Goal: Contribute content: Contribute content

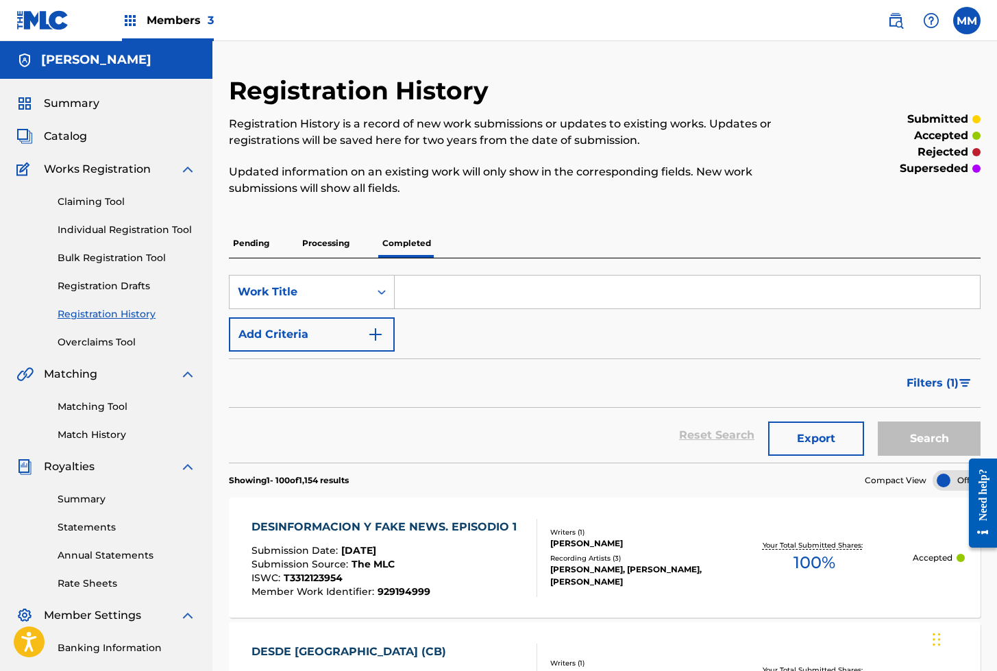
click at [66, 102] on span "Summary" at bounding box center [71, 103] width 55 height 16
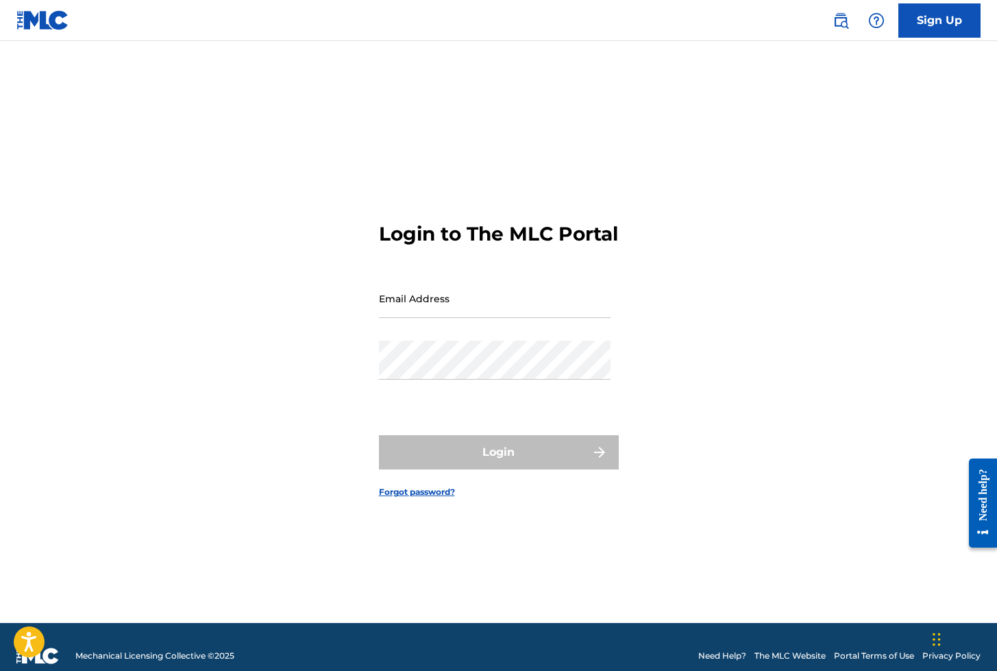
click at [403, 312] on input "Email Address" at bounding box center [495, 298] width 232 height 39
type input "[EMAIL_ADDRESS][DOMAIN_NAME]"
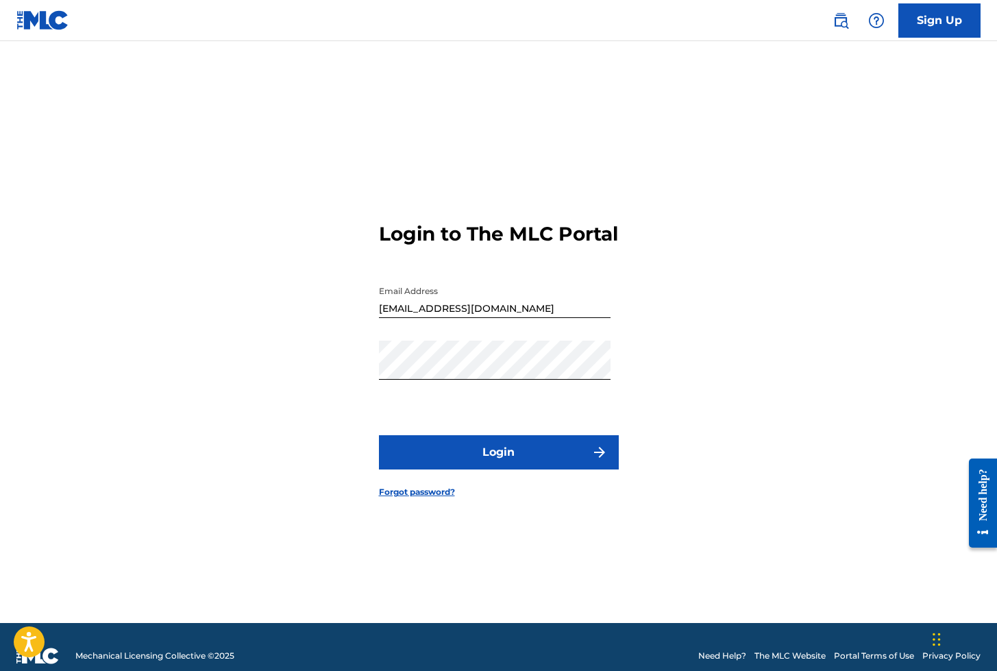
click at [464, 462] on button "Login" at bounding box center [499, 452] width 240 height 34
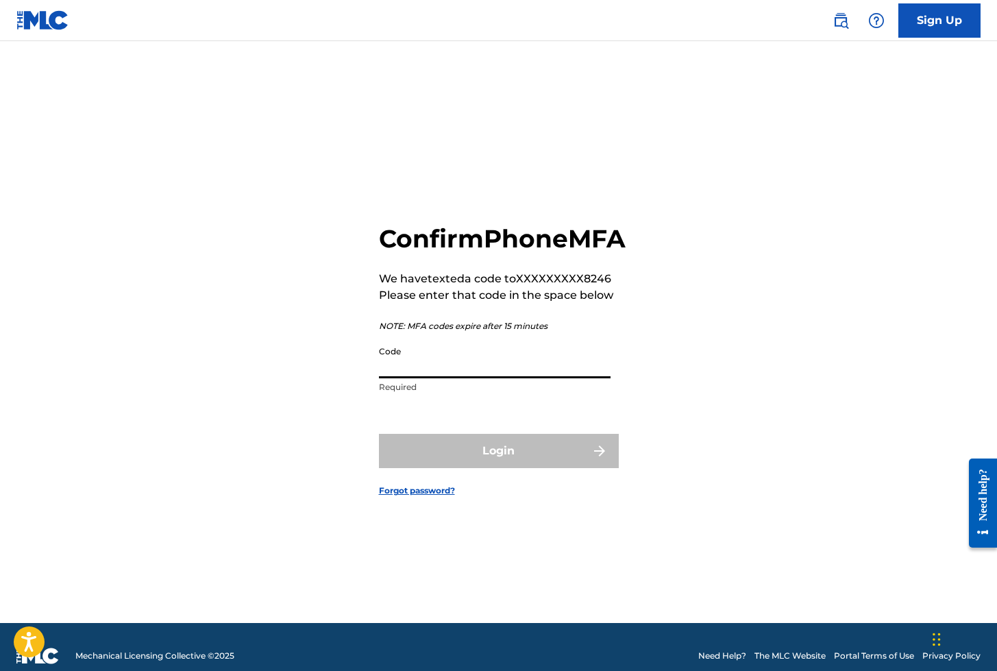
click at [434, 370] on input "Code" at bounding box center [495, 358] width 232 height 39
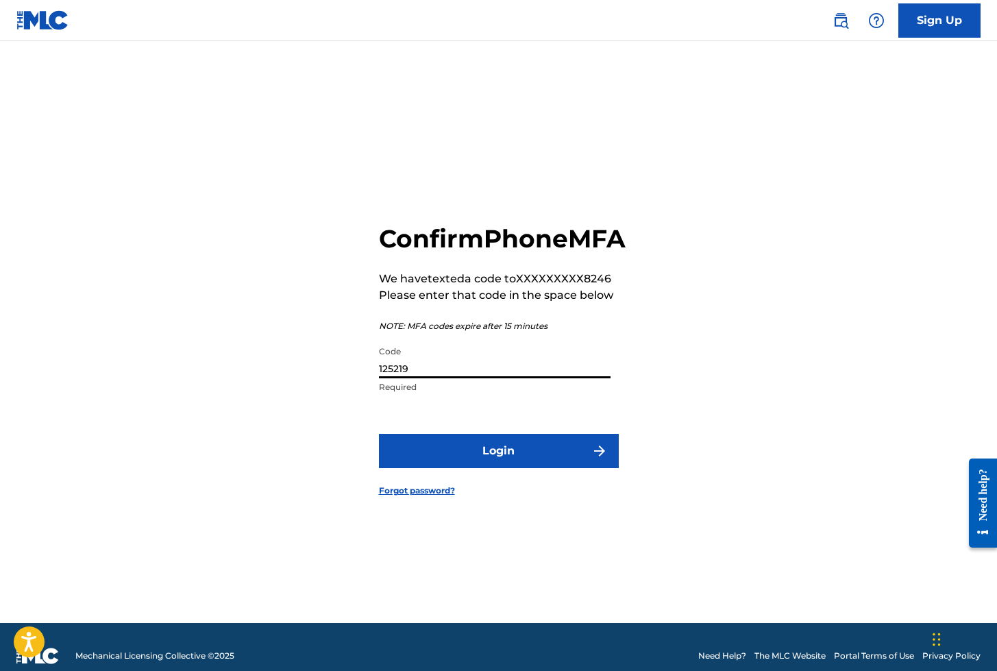
type input "125219"
click at [475, 468] on button "Login" at bounding box center [499, 451] width 240 height 34
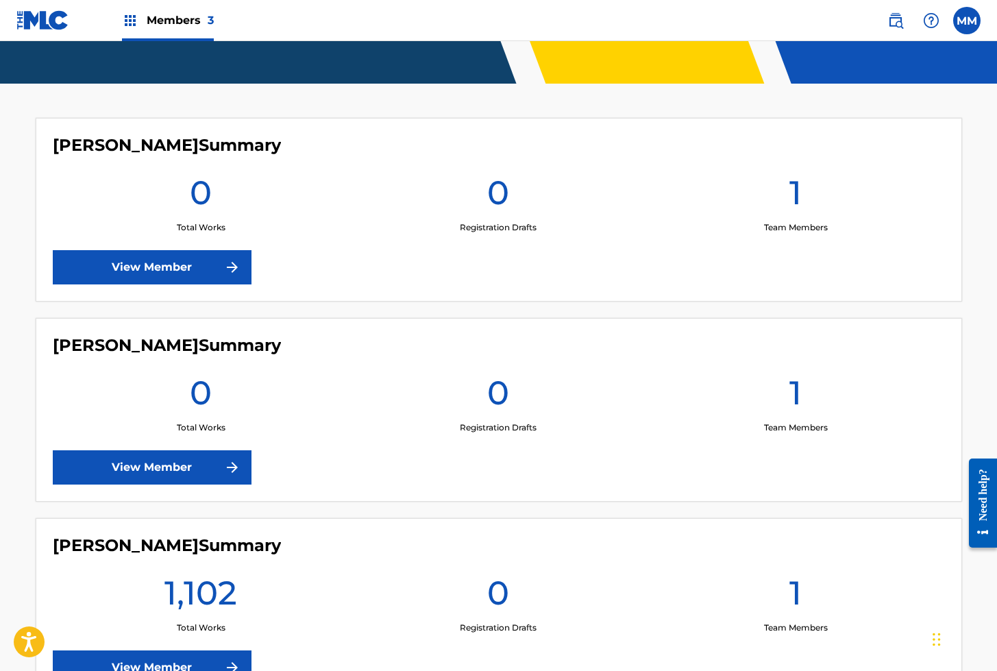
scroll to position [431, 0]
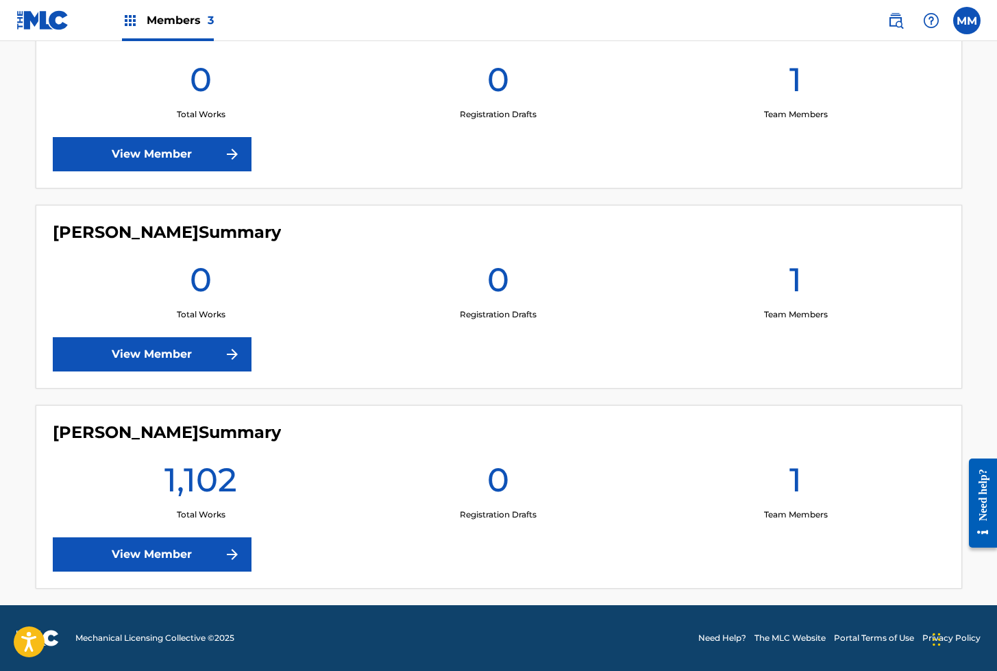
click at [140, 559] on link "View Member" at bounding box center [152, 554] width 199 height 34
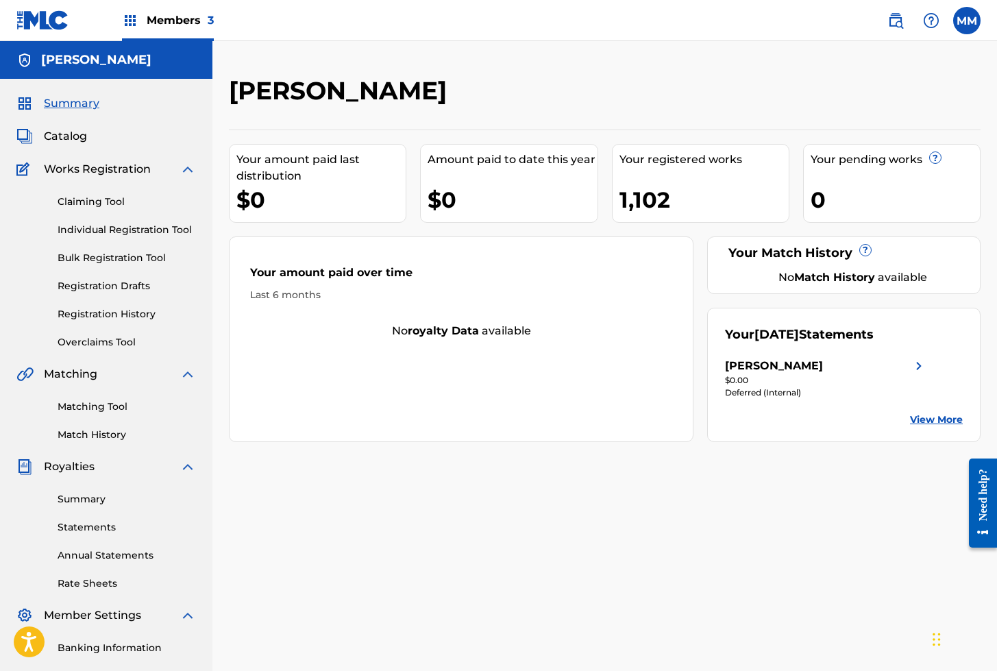
click at [88, 498] on link "Summary" at bounding box center [127, 499] width 138 height 14
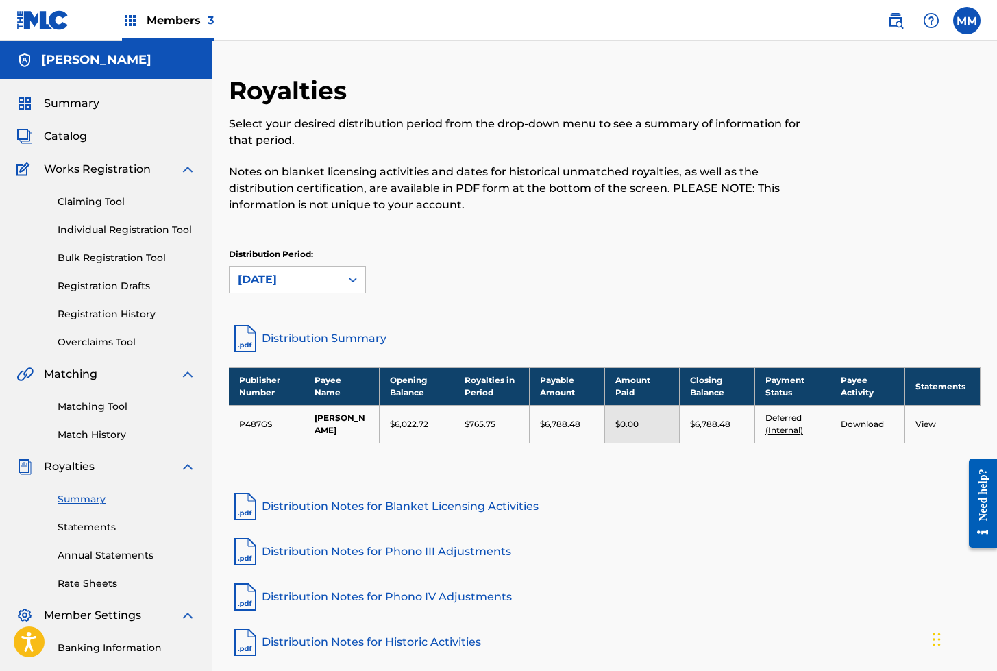
click at [105, 225] on link "Individual Registration Tool" at bounding box center [127, 230] width 138 height 14
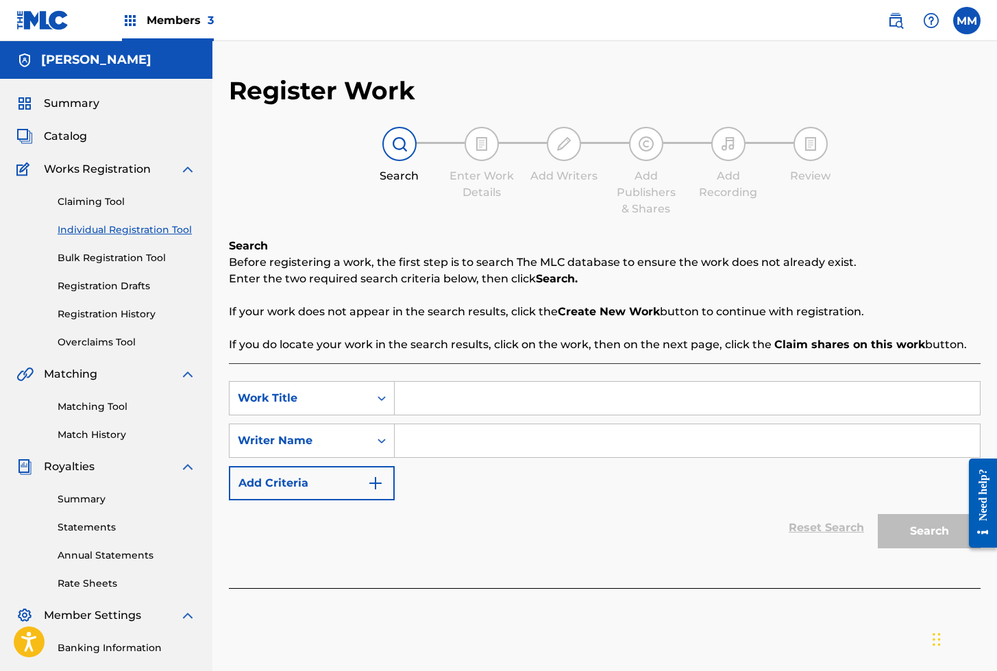
click at [116, 312] on link "Registration History" at bounding box center [127, 314] width 138 height 14
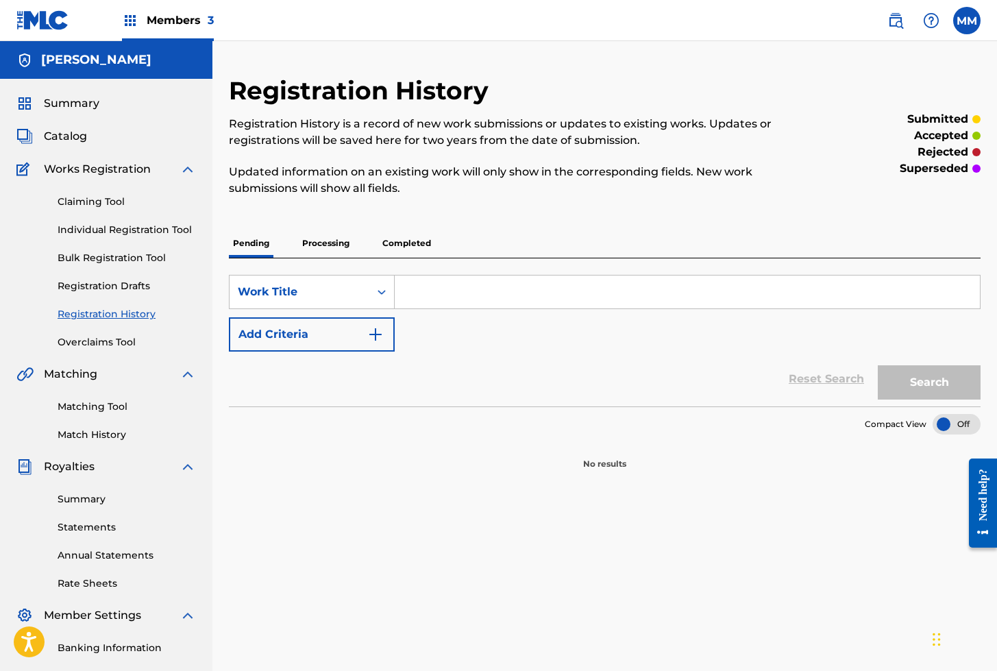
click at [328, 240] on p "Processing" at bounding box center [325, 243] width 55 height 29
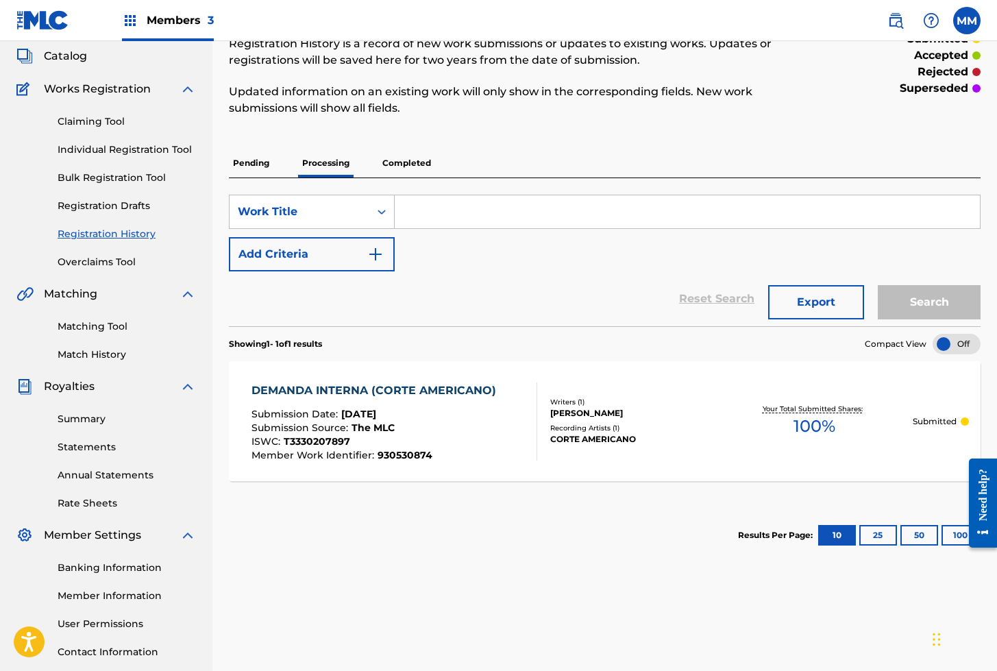
scroll to position [82, 0]
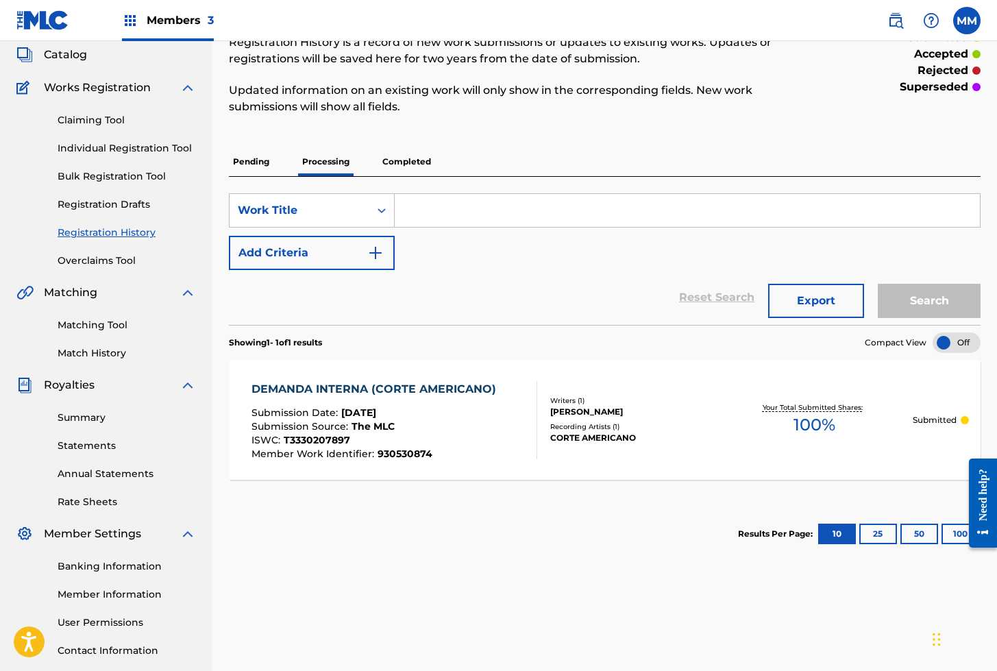
click at [403, 159] on p "Completed" at bounding box center [406, 161] width 57 height 29
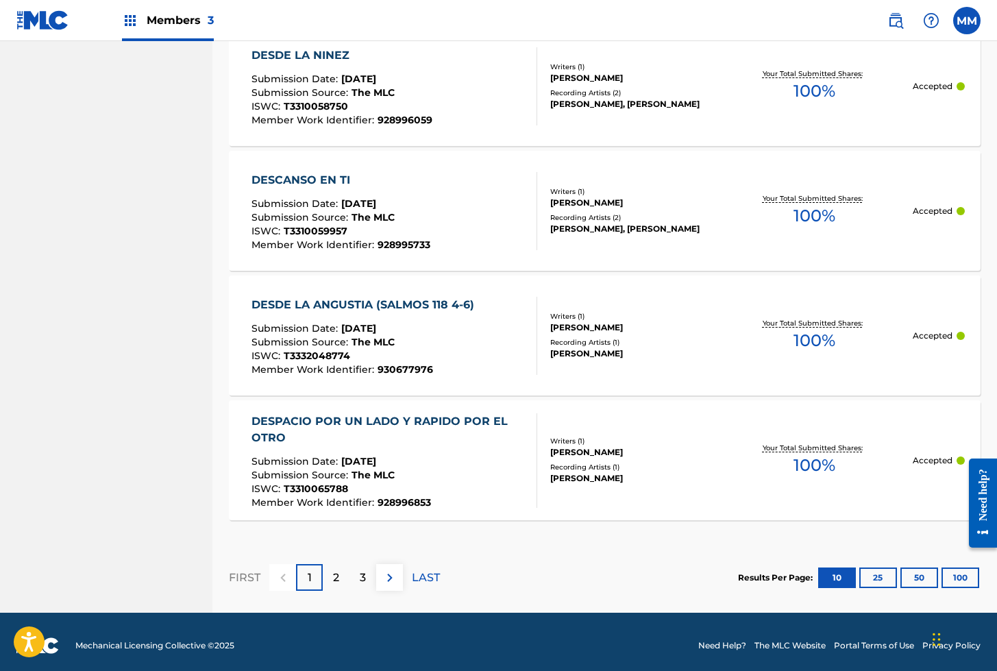
scroll to position [1227, 0]
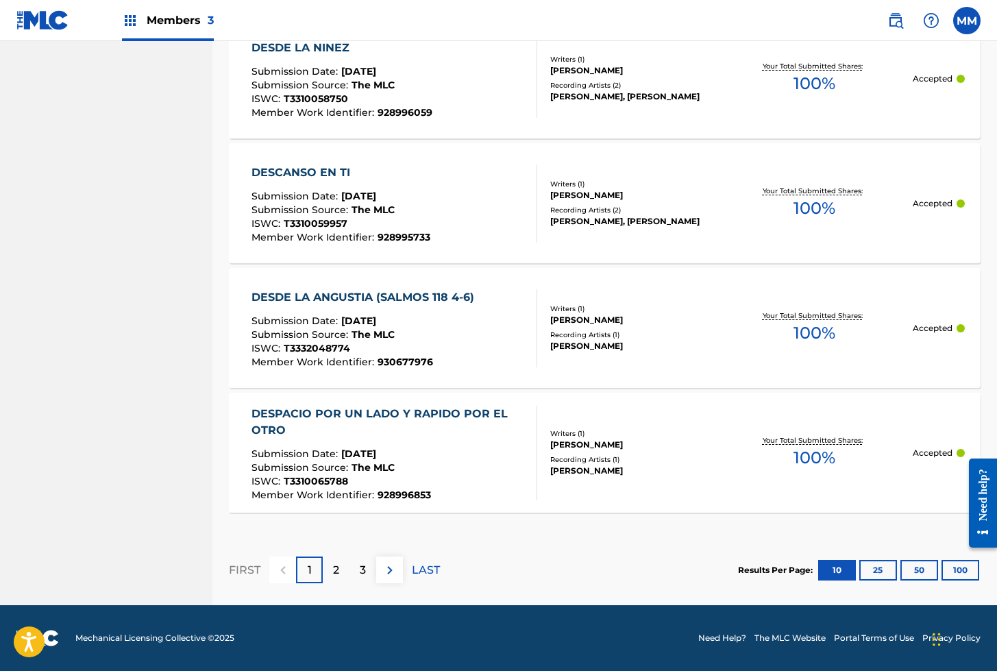
click at [962, 573] on button "100" at bounding box center [960, 570] width 38 height 21
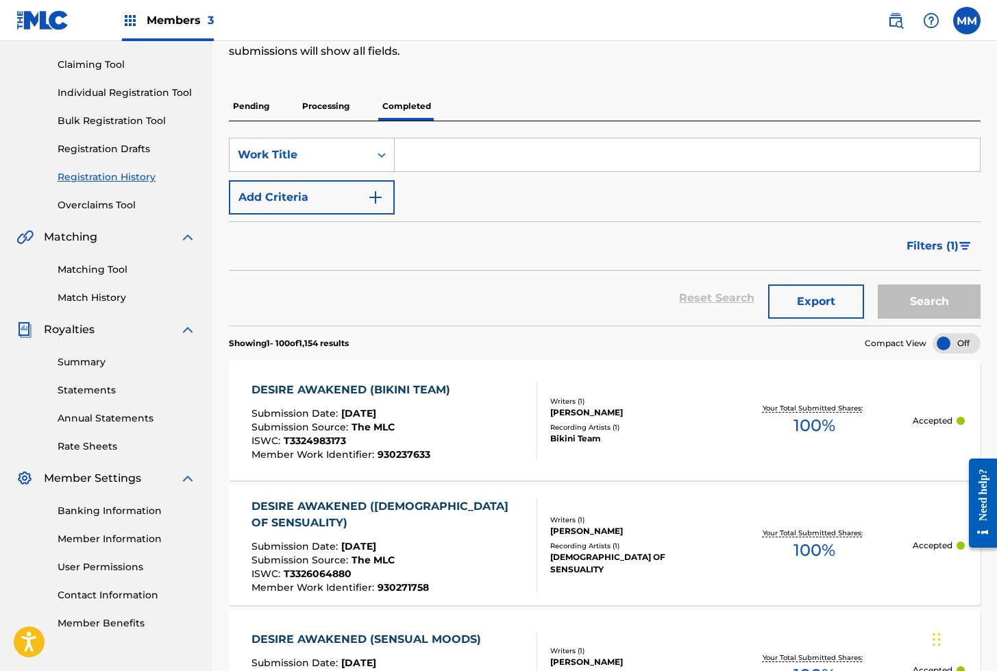
scroll to position [0, 0]
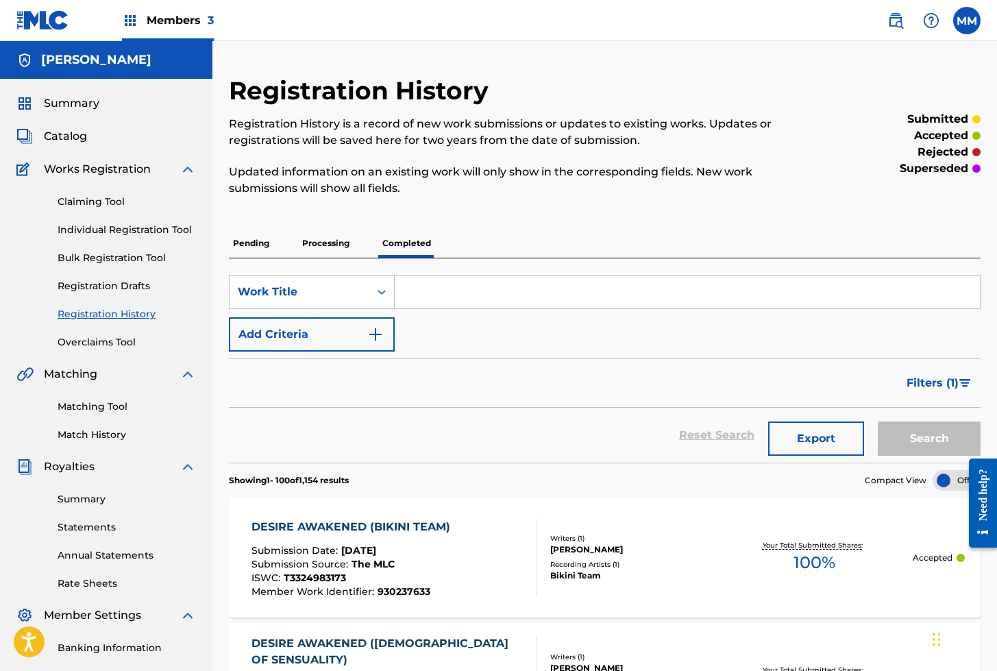
click at [70, 132] on span "Catalog" at bounding box center [65, 136] width 43 height 16
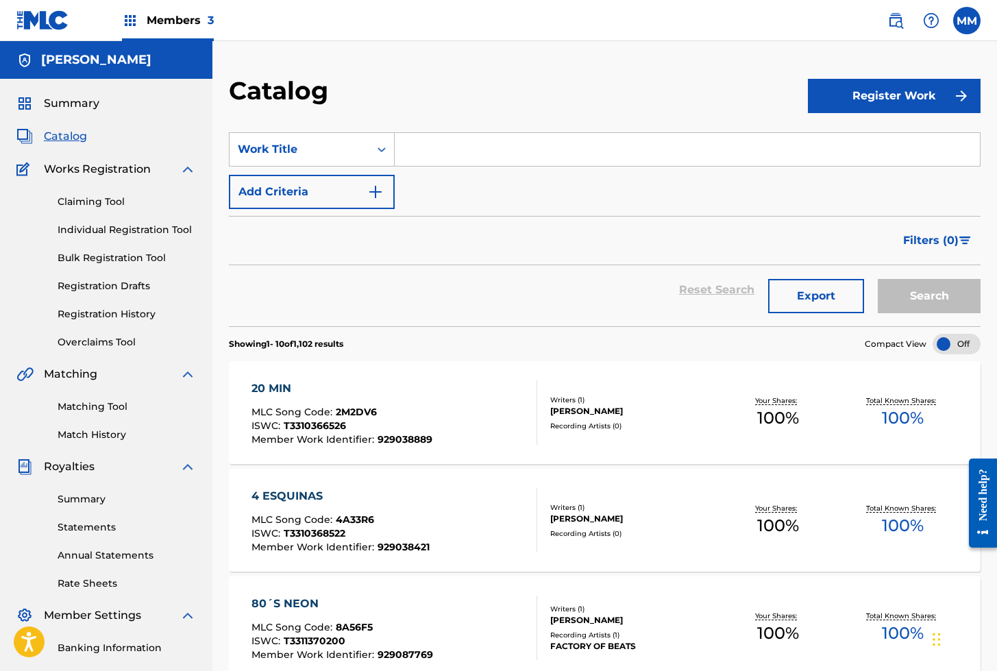
click at [115, 229] on link "Individual Registration Tool" at bounding box center [127, 230] width 138 height 14
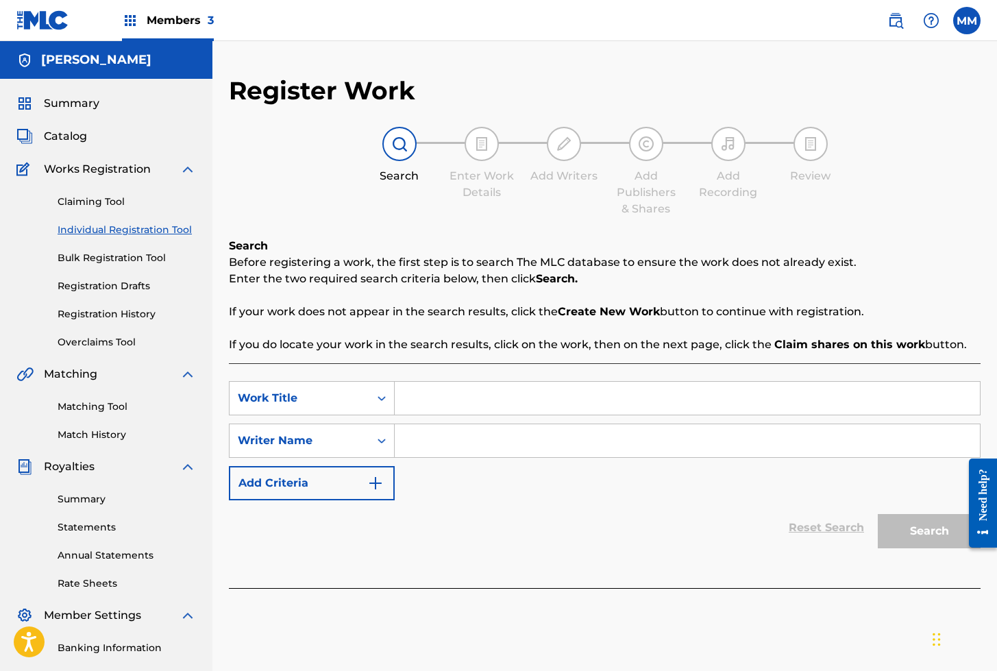
click at [105, 316] on link "Registration History" at bounding box center [127, 314] width 138 height 14
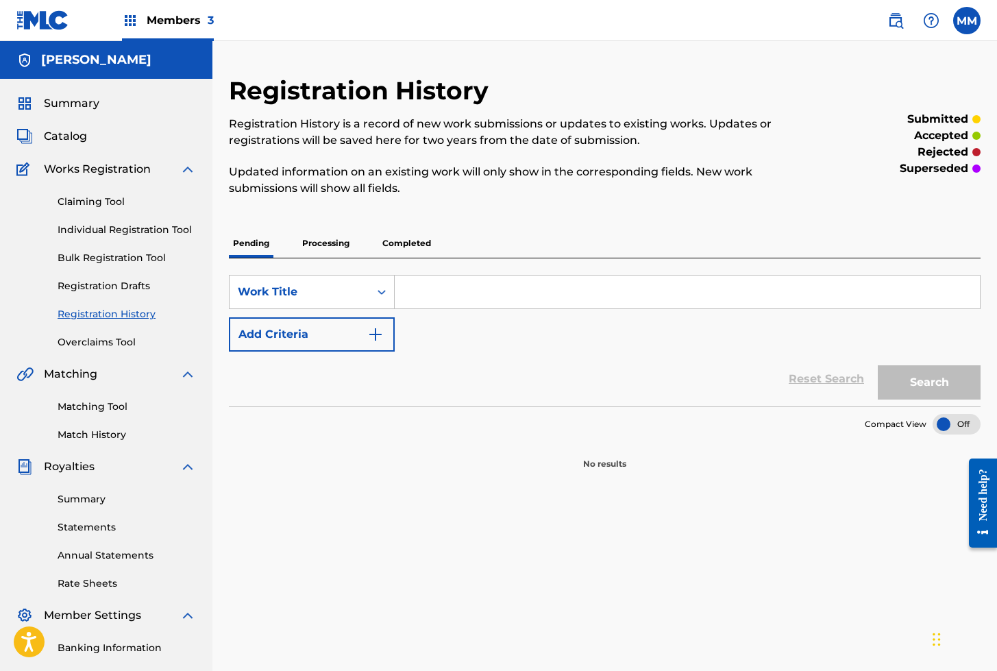
click at [412, 242] on p "Completed" at bounding box center [406, 243] width 57 height 29
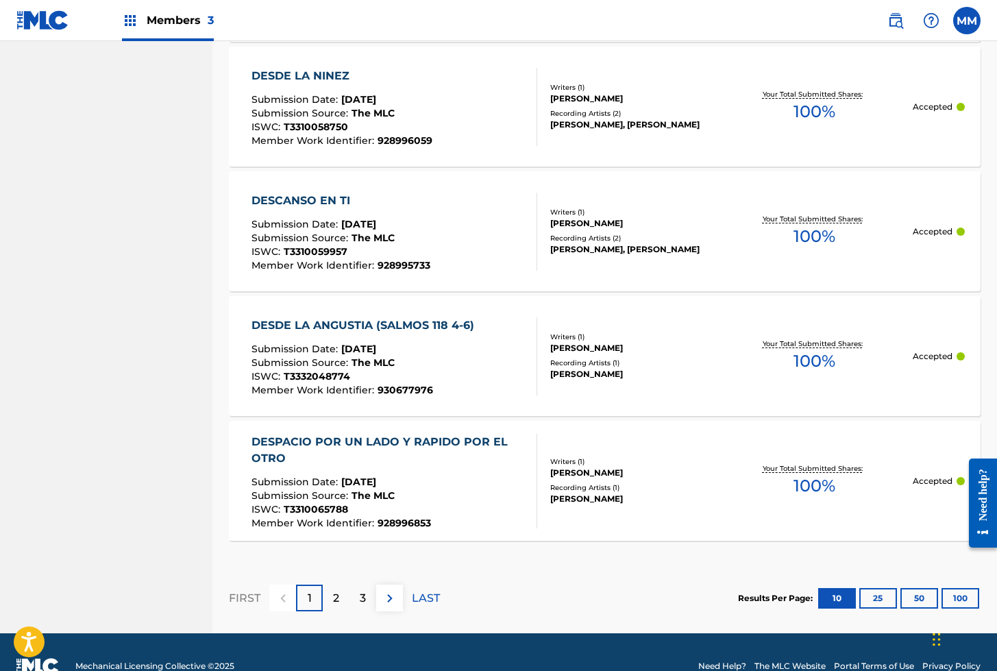
scroll to position [1227, 0]
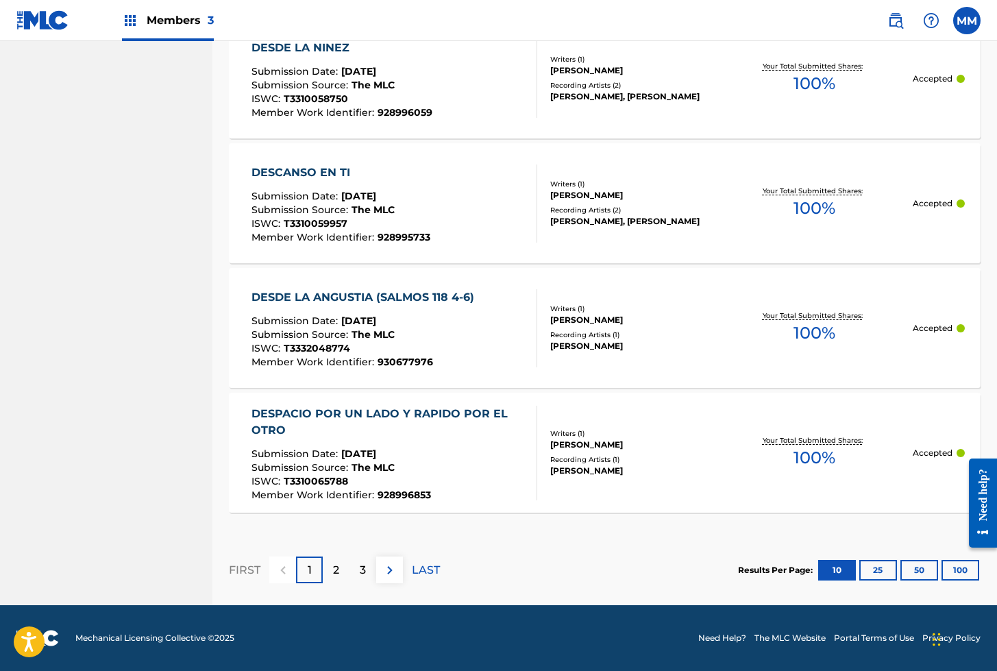
click at [961, 573] on button "100" at bounding box center [960, 570] width 38 height 21
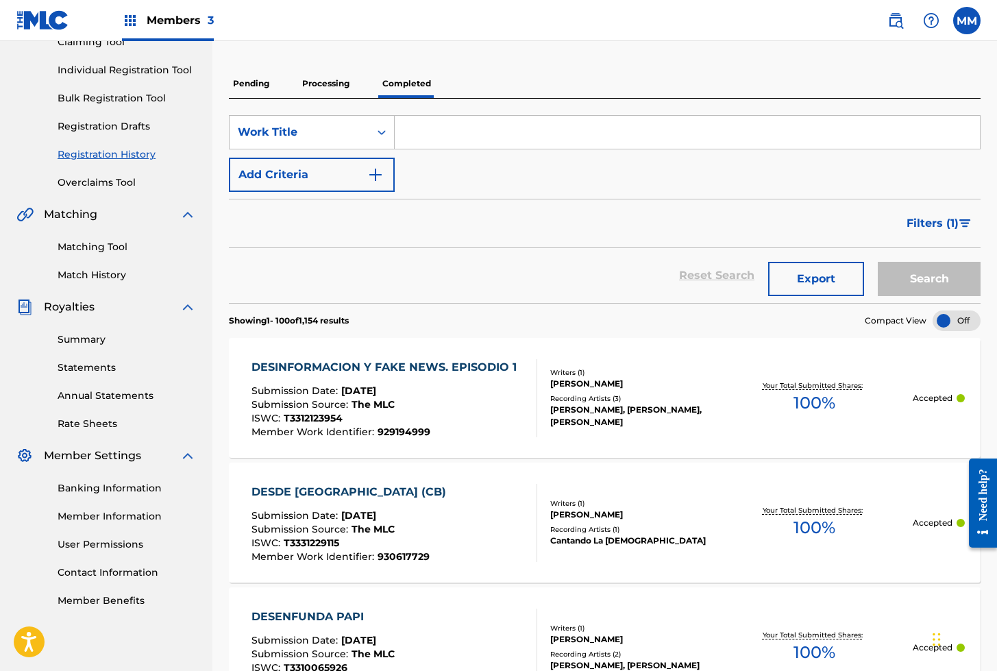
scroll to position [0, 0]
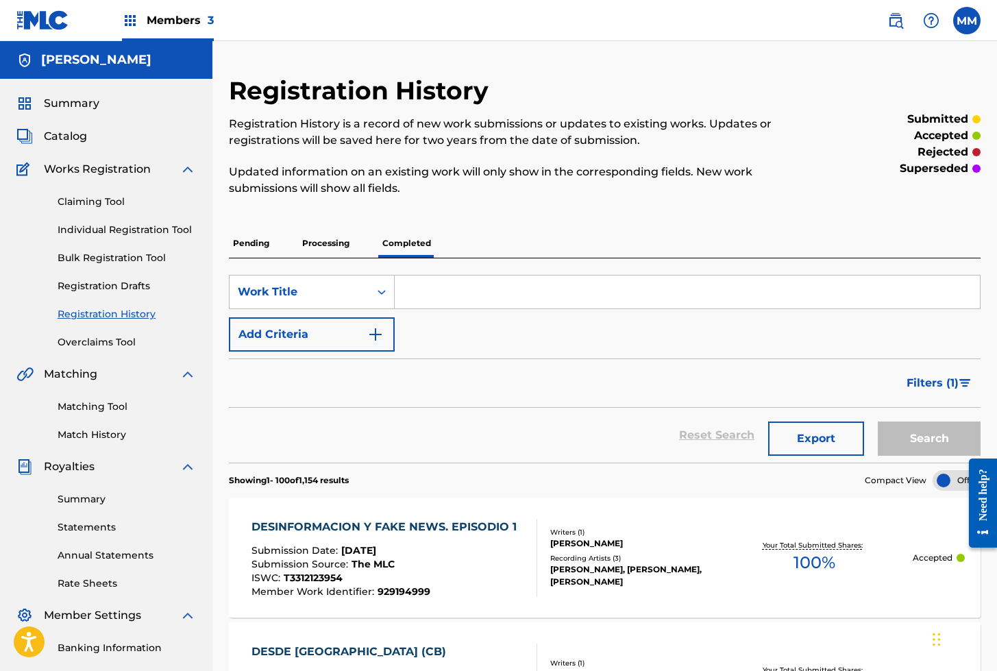
click at [138, 227] on link "Individual Registration Tool" at bounding box center [127, 230] width 138 height 14
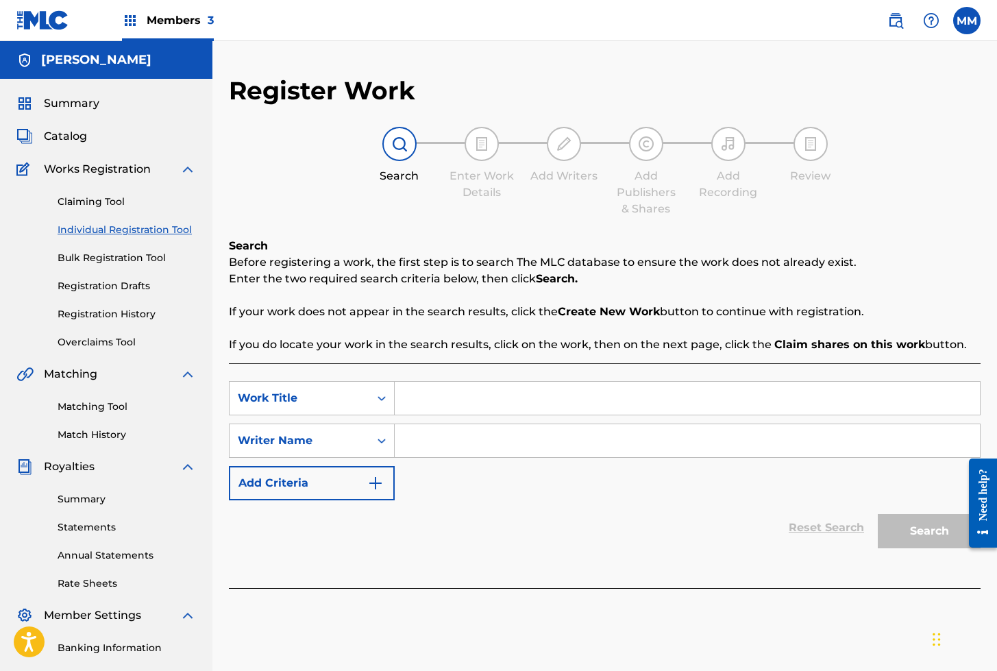
click at [508, 404] on input "Search Form" at bounding box center [687, 398] width 585 height 33
paste input "DESPERTAR"
click at [565, 336] on p "If you do locate your work in the search results, click on the work, then on th…" at bounding box center [604, 344] width 751 height 16
click at [499, 403] on input "DESPERTAR" at bounding box center [687, 398] width 585 height 33
paste input "espertar Juntos"
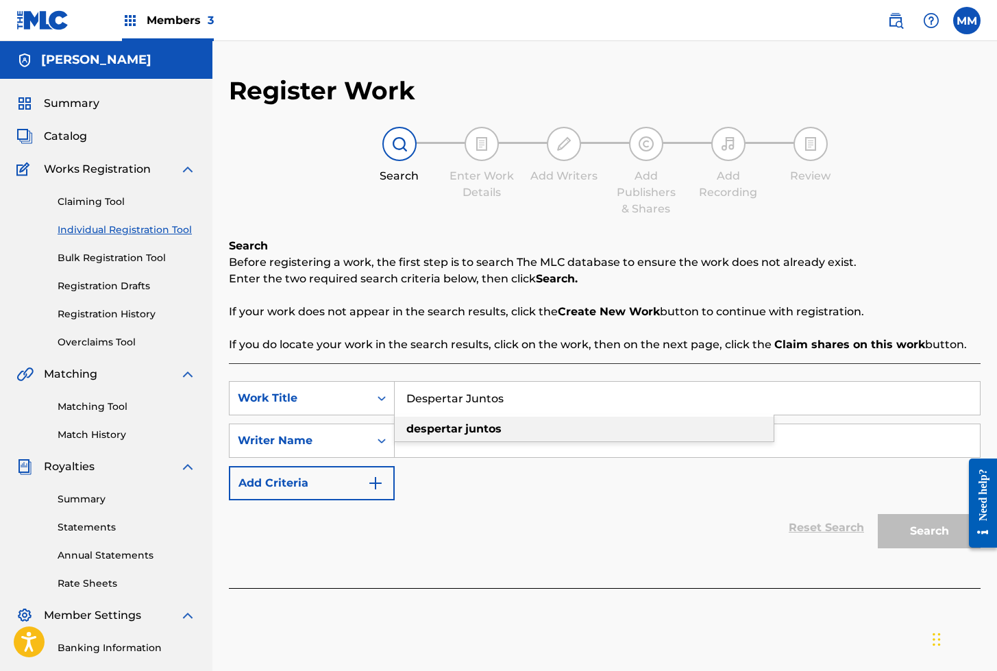
click at [476, 430] on strong "juntos" at bounding box center [483, 428] width 36 height 13
type input "despertar juntos"
click at [453, 441] on input "Search Form" at bounding box center [687, 440] width 585 height 33
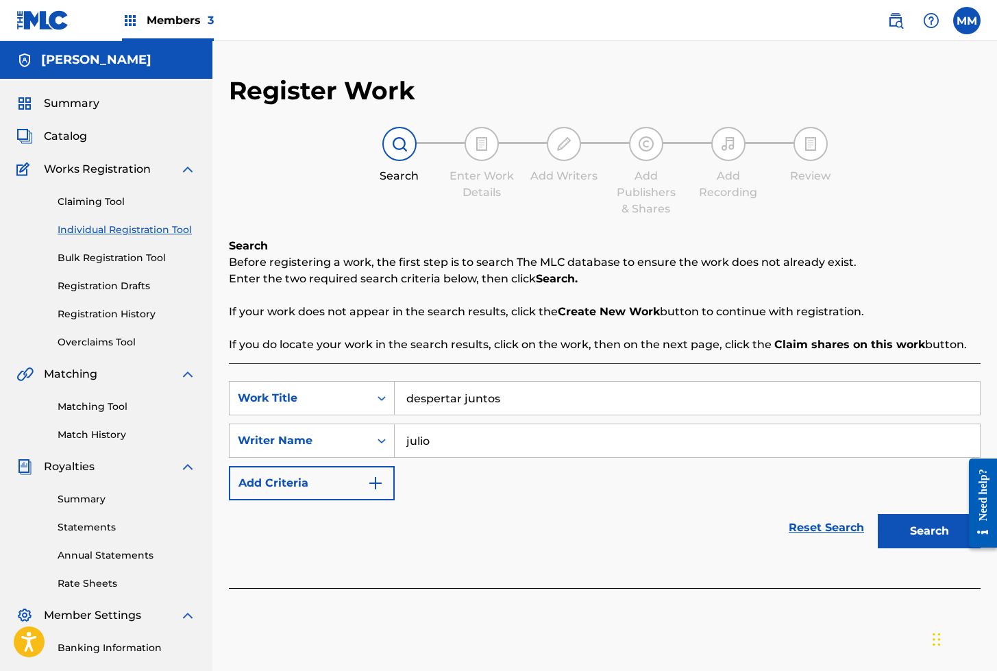
click at [484, 452] on input "julio" at bounding box center [687, 440] width 585 height 33
type input "julio"
click at [75, 138] on span "Catalog" at bounding box center [65, 136] width 43 height 16
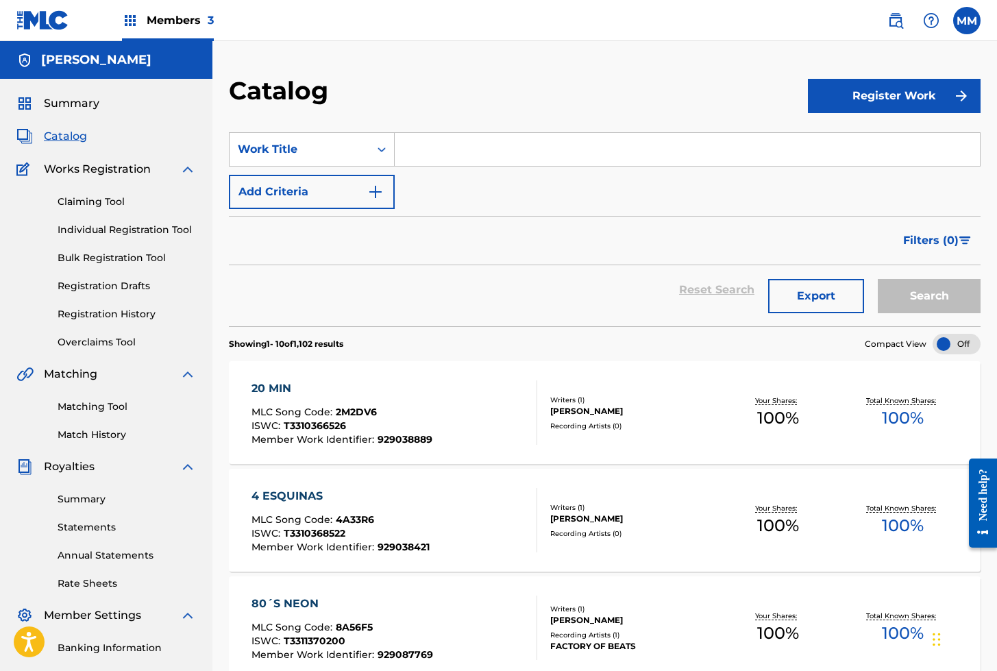
click at [436, 155] on input "Search Form" at bounding box center [687, 149] width 585 height 33
paste input "Despertar Juntos"
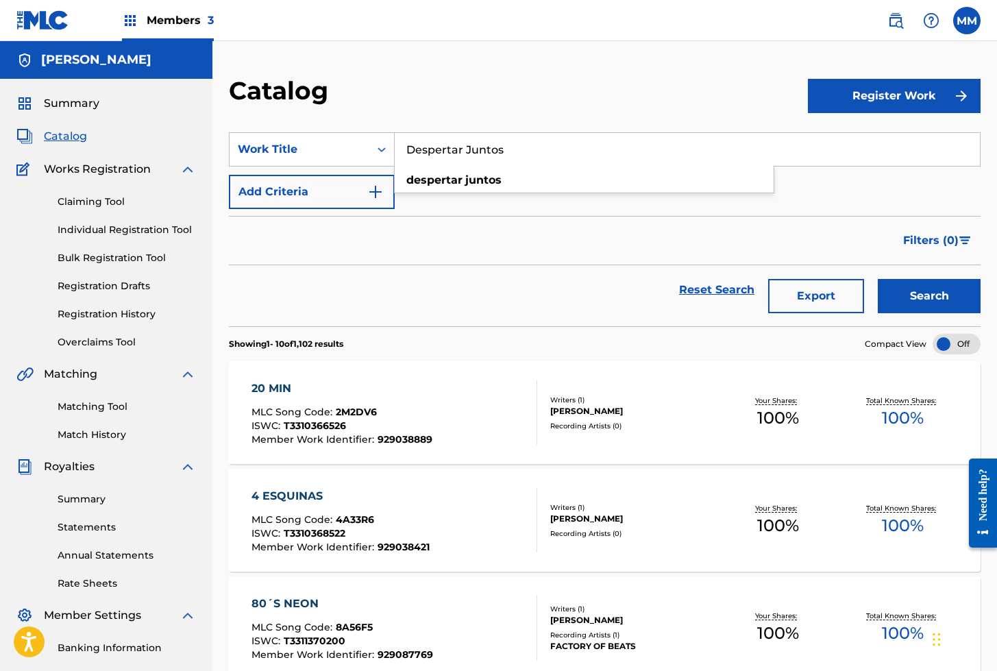
click at [878, 279] on button "Search" at bounding box center [929, 296] width 103 height 34
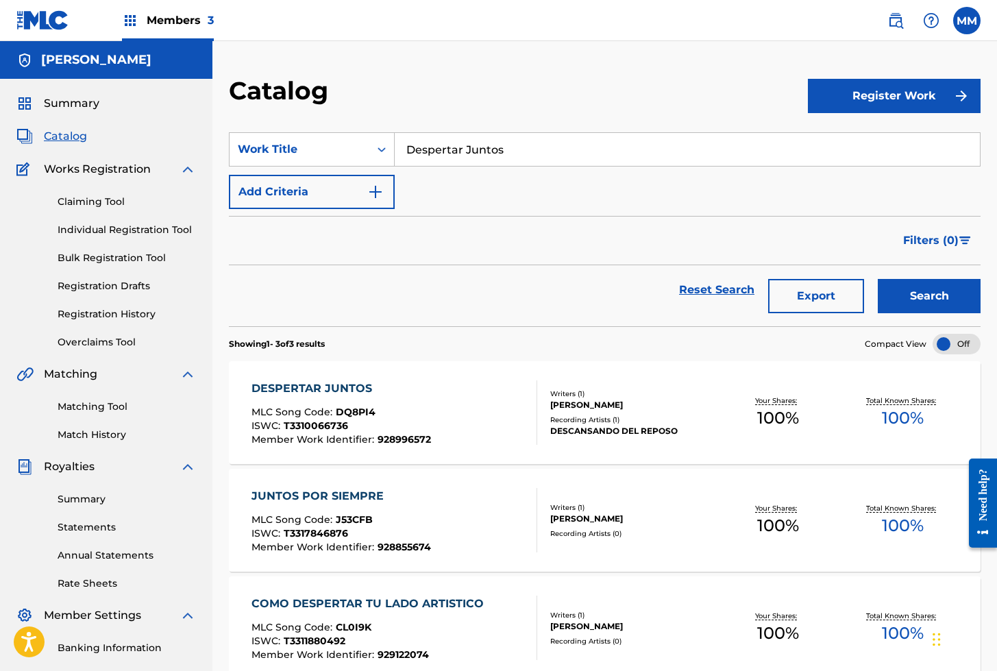
click at [711, 63] on div "Catalog Register Work SearchWithCriteria4c7ac6b9-22a1-4adf-a833-af92cad6bd88 Wo…" at bounding box center [604, 412] width 784 height 743
click at [551, 147] on input "Despertar Juntos" at bounding box center [687, 149] width 585 height 33
paste input "ESTELLOS DE MADRUGADA"
click at [510, 187] on div "destellos de madrugada" at bounding box center [584, 180] width 379 height 25
click at [932, 300] on button "Search" at bounding box center [929, 296] width 103 height 34
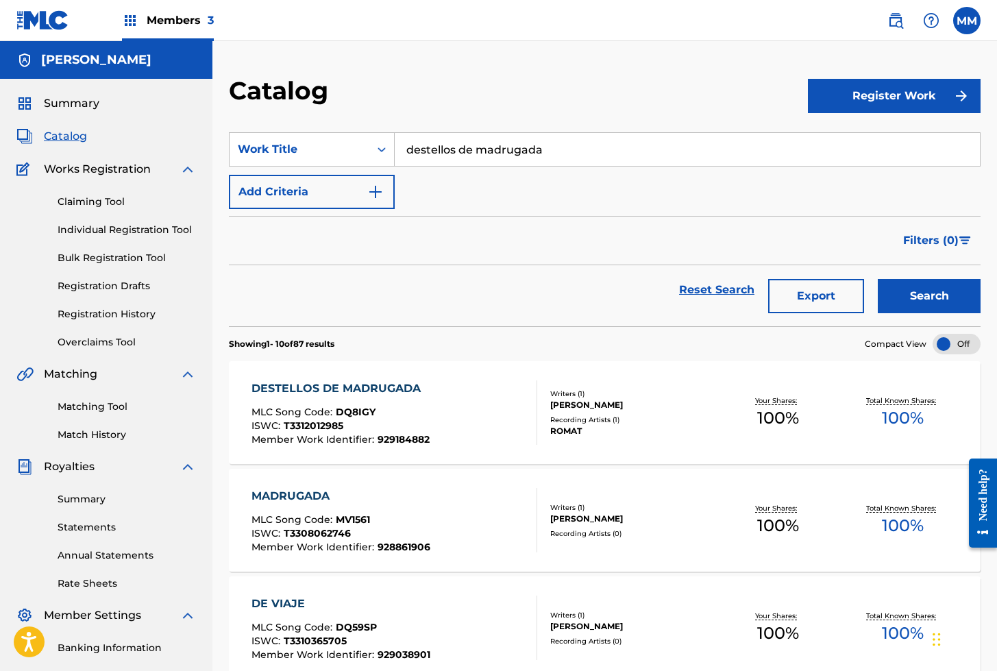
click at [538, 149] on input "destellos de madrugada" at bounding box center [687, 149] width 585 height 33
paste input "DESTRUCCION ANAL"
click at [878, 279] on button "Search" at bounding box center [929, 296] width 103 height 34
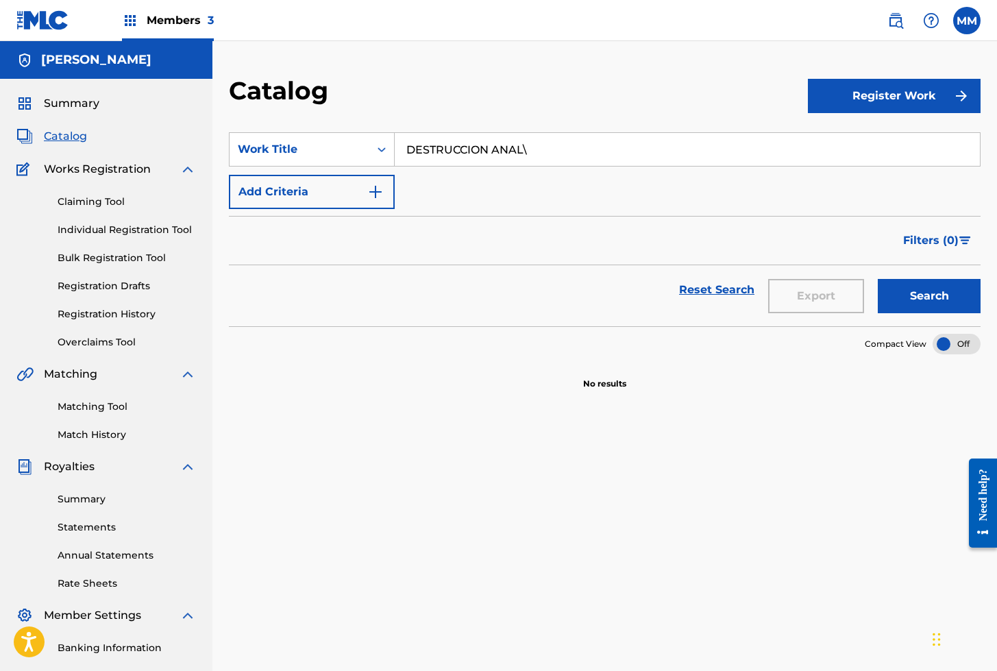
type input "DESTRUCCION ANAL"
click at [878, 279] on button "Search" at bounding box center [929, 296] width 103 height 34
click at [112, 229] on link "Individual Registration Tool" at bounding box center [127, 230] width 138 height 14
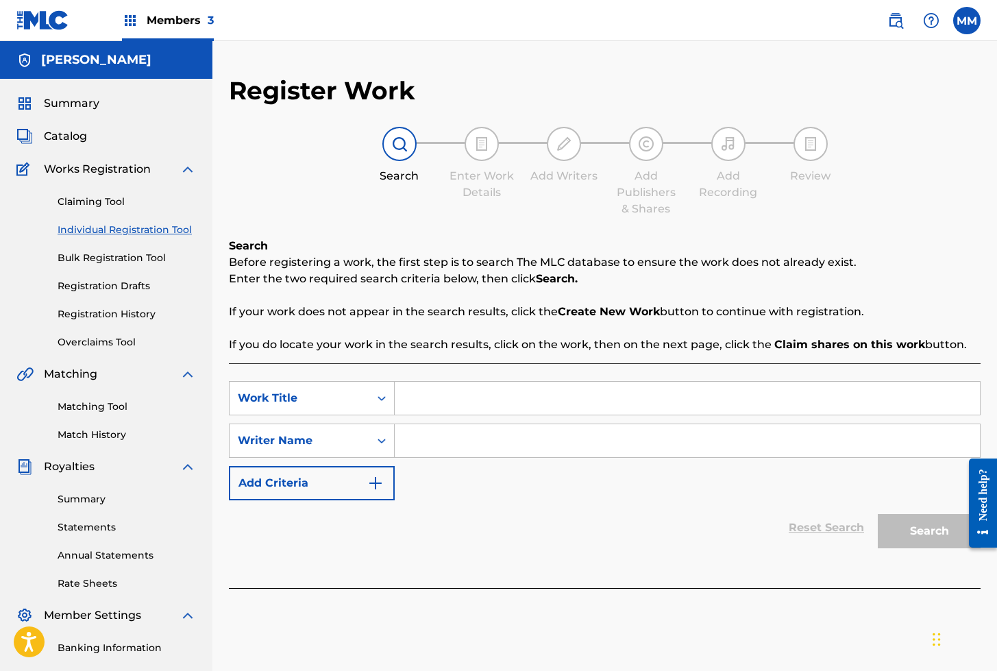
click at [458, 403] on input "Search Form" at bounding box center [687, 398] width 585 height 33
paste input "DESTRUCCION ANAL"
type input "DESTRUCCION ANAL"
click at [458, 443] on input "Search Form" at bounding box center [687, 440] width 585 height 33
click at [446, 447] on input "ju" at bounding box center [687, 440] width 585 height 33
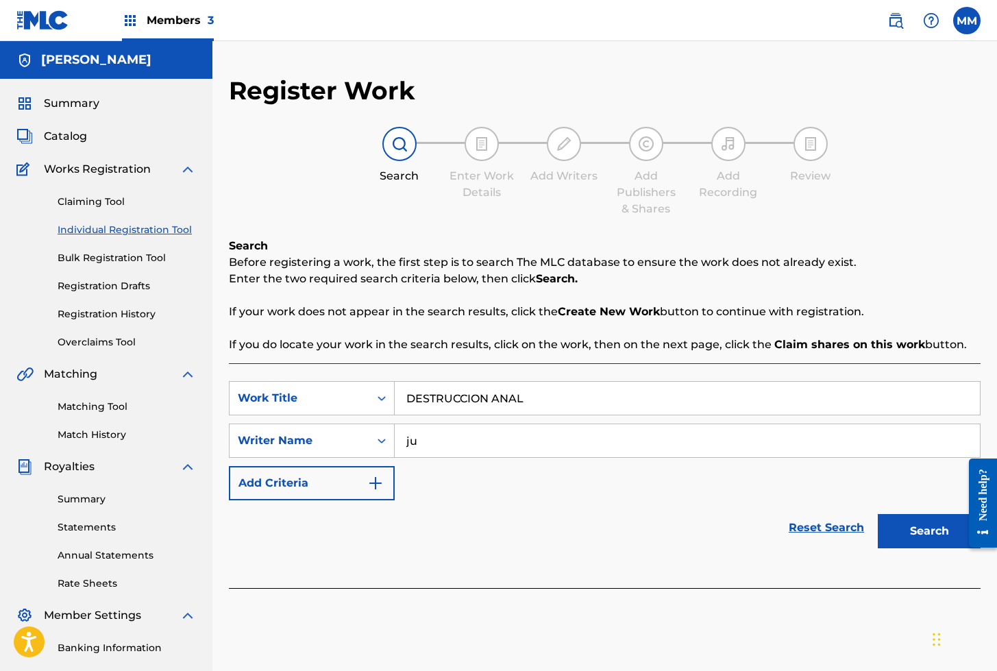
click at [459, 445] on input "ju" at bounding box center [687, 440] width 585 height 33
click at [458, 445] on input "ju" at bounding box center [687, 440] width 585 height 33
type input "[PERSON_NAME]"
click at [915, 531] on button "Search" at bounding box center [929, 531] width 103 height 34
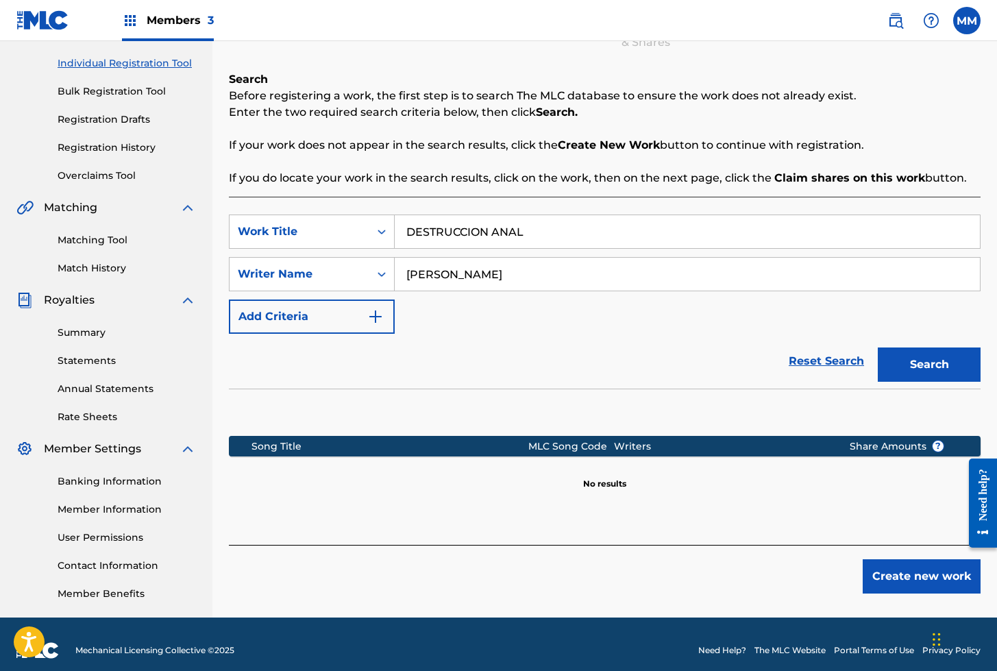
scroll to position [179, 0]
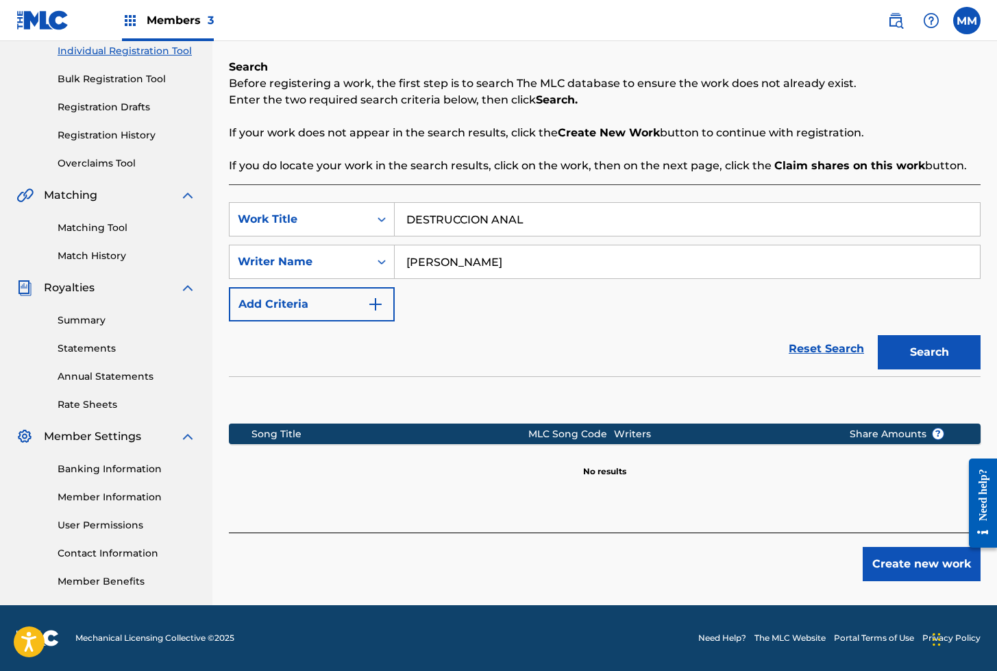
click at [912, 567] on button "Create new work" at bounding box center [921, 564] width 118 height 34
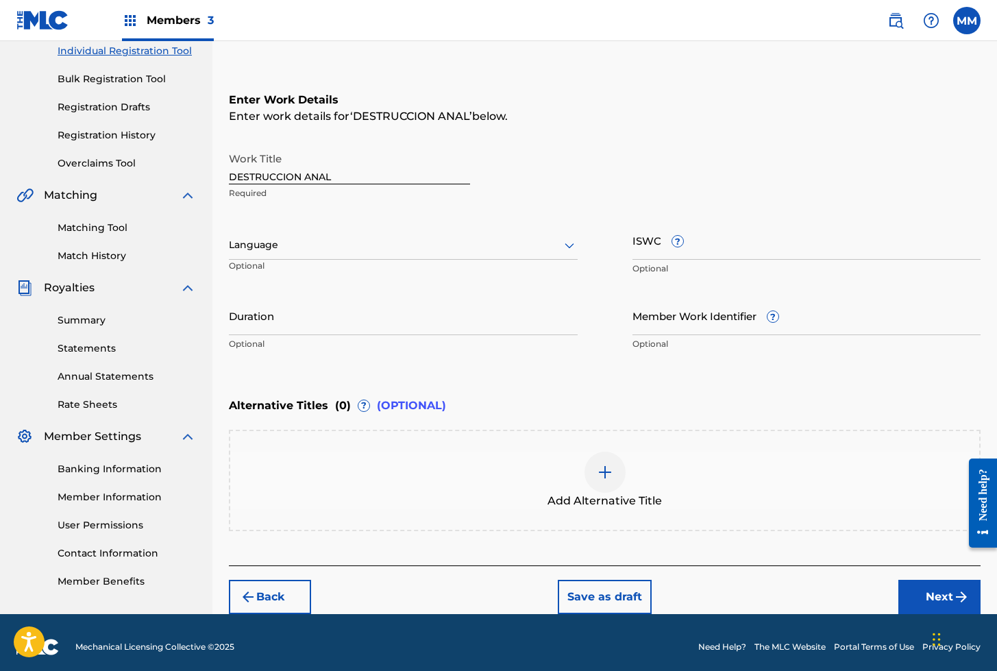
click at [271, 247] on div at bounding box center [403, 244] width 349 height 17
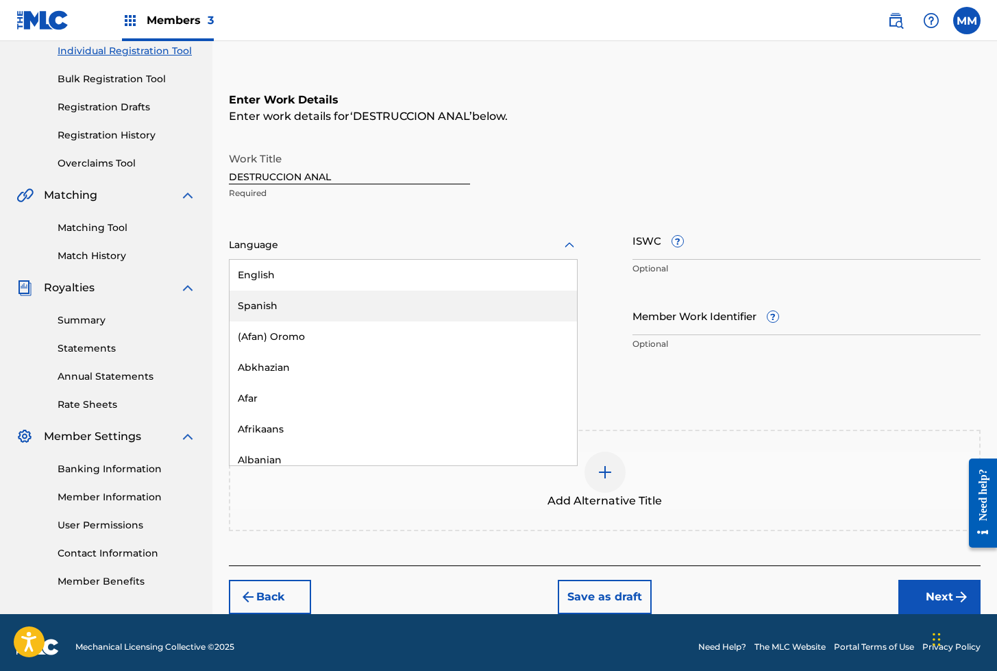
click at [261, 301] on div "Spanish" at bounding box center [402, 305] width 347 height 31
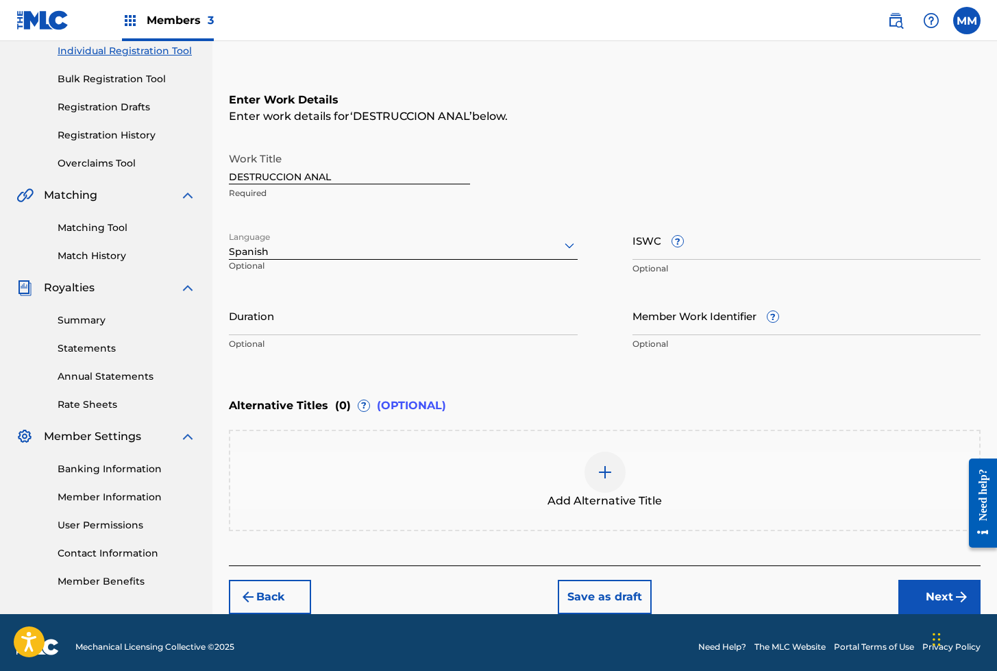
click at [652, 245] on input "ISWC ?" at bounding box center [806, 240] width 349 height 39
paste input "T3320347017"
type input "T3320347017"
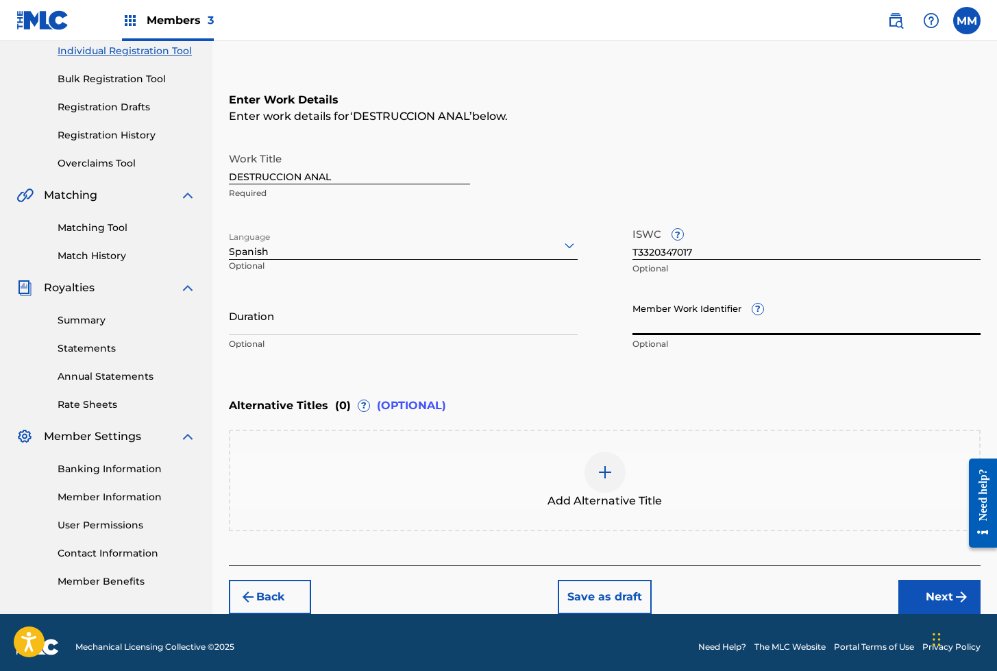
click at [678, 323] on input "Member Work Identifier ?" at bounding box center [806, 315] width 349 height 39
paste input "929856191"
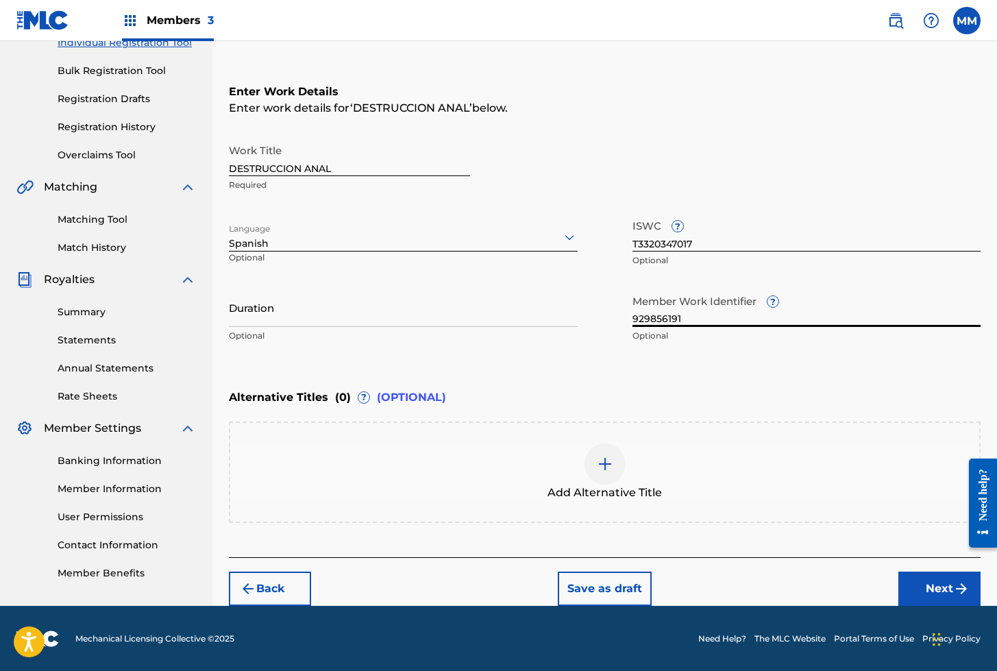
type input "929856191"
click at [934, 590] on button "Next" at bounding box center [939, 588] width 82 height 34
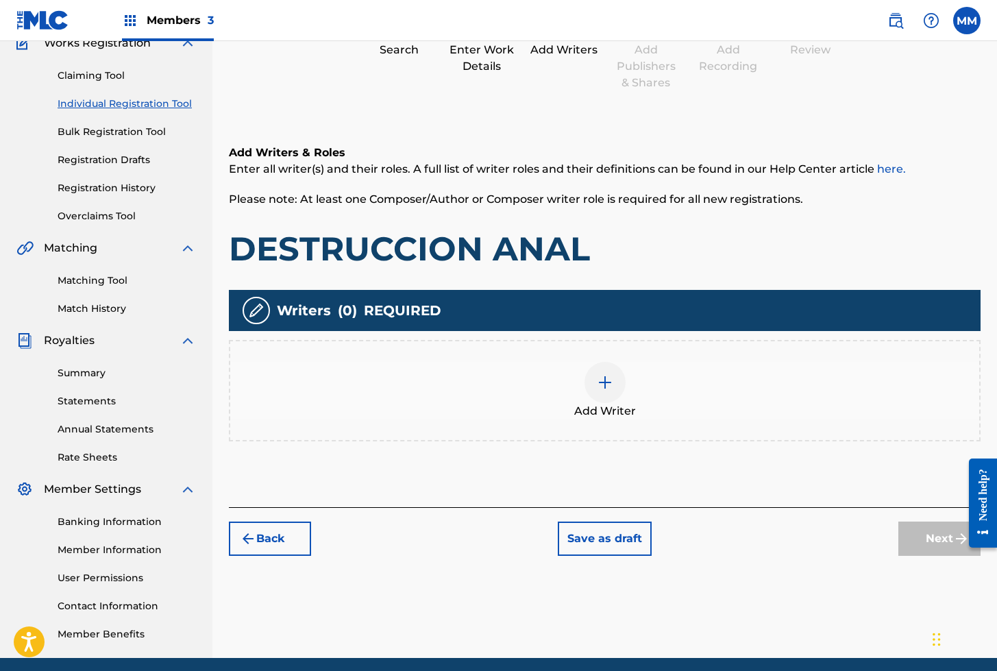
scroll to position [62, 0]
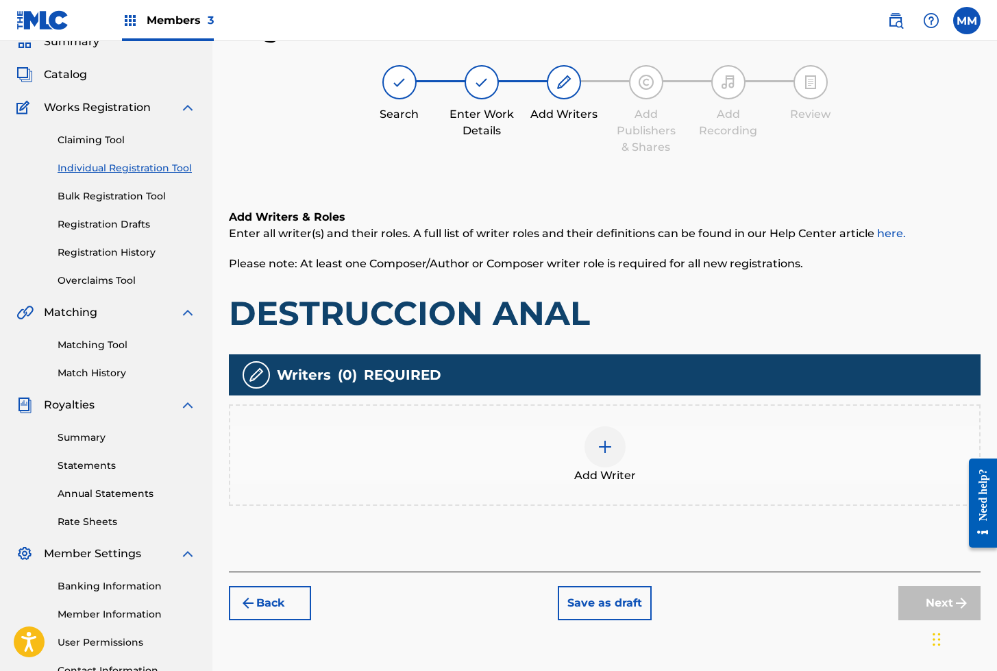
click at [606, 446] on img at bounding box center [605, 446] width 16 height 16
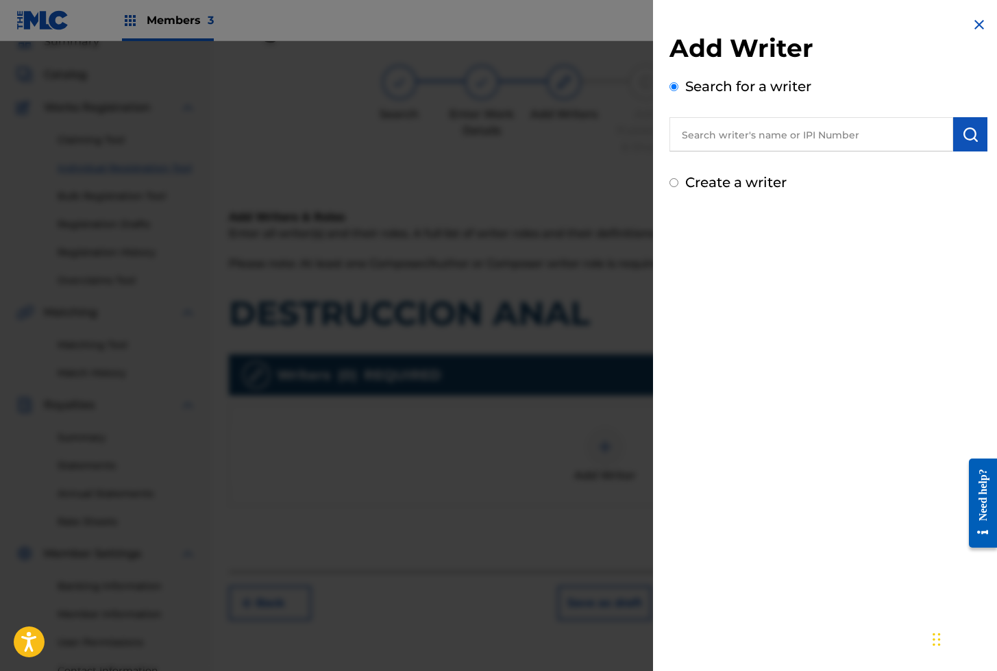
click at [743, 141] on input "text" at bounding box center [811, 134] width 284 height 34
click at [727, 128] on input "text" at bounding box center [811, 134] width 284 height 34
paste input "01280563847"
type input "01280563847"
click at [962, 134] on img "submit" at bounding box center [970, 134] width 16 height 16
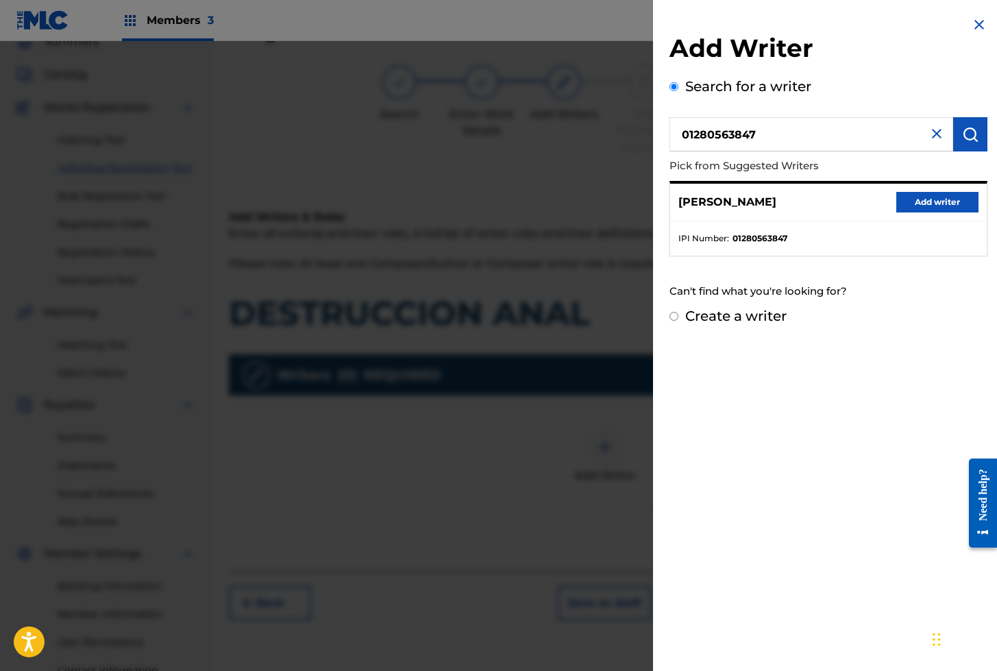
click at [945, 202] on button "Add writer" at bounding box center [937, 202] width 82 height 21
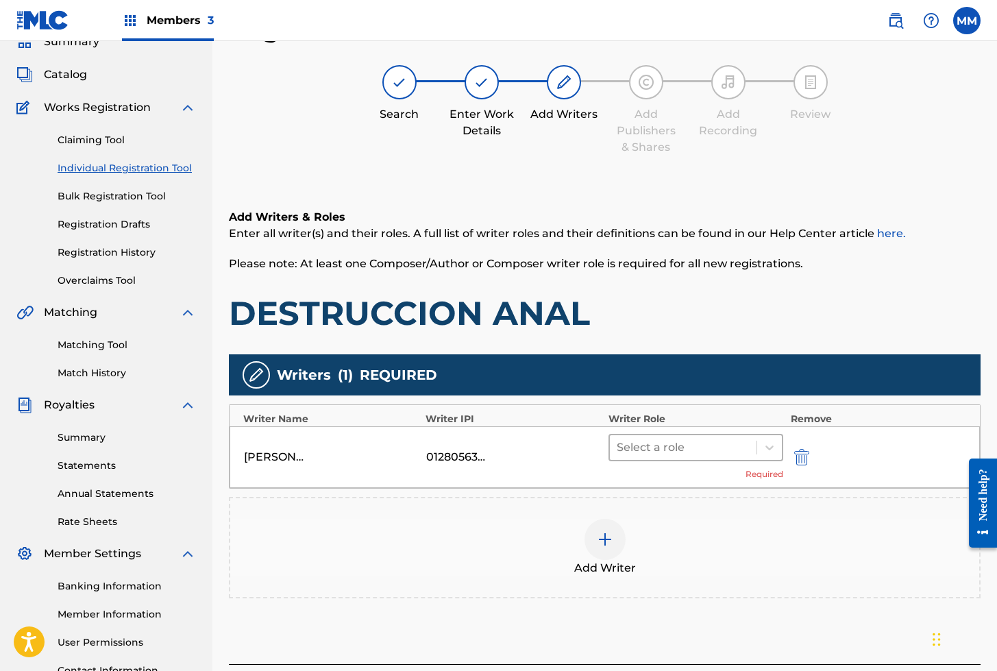
click at [654, 450] on div at bounding box center [684, 447] width 134 height 19
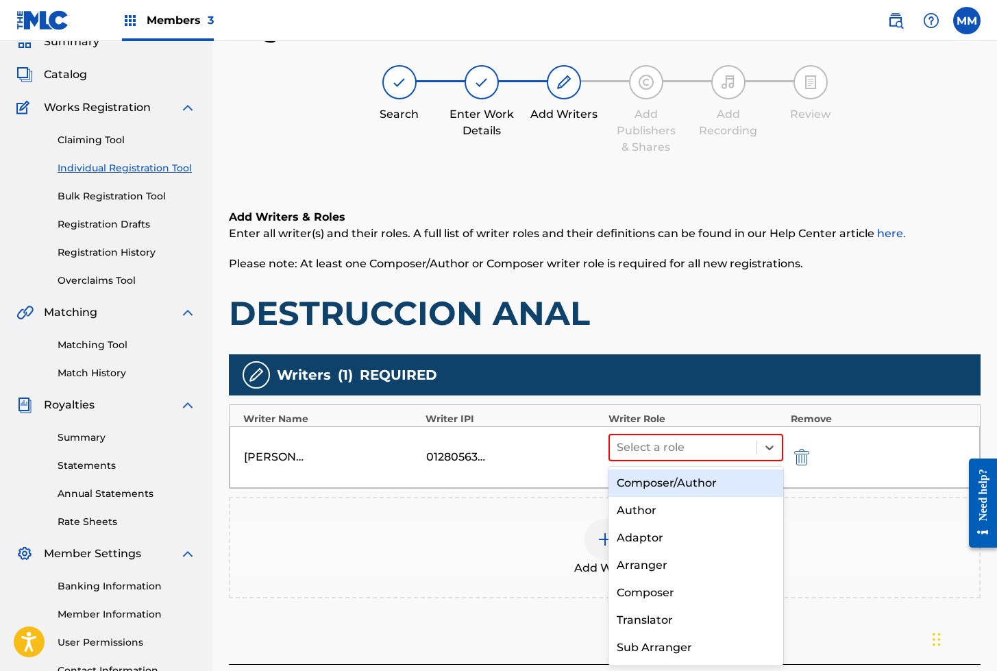
click at [654, 479] on div "Composer/Author" at bounding box center [695, 482] width 175 height 27
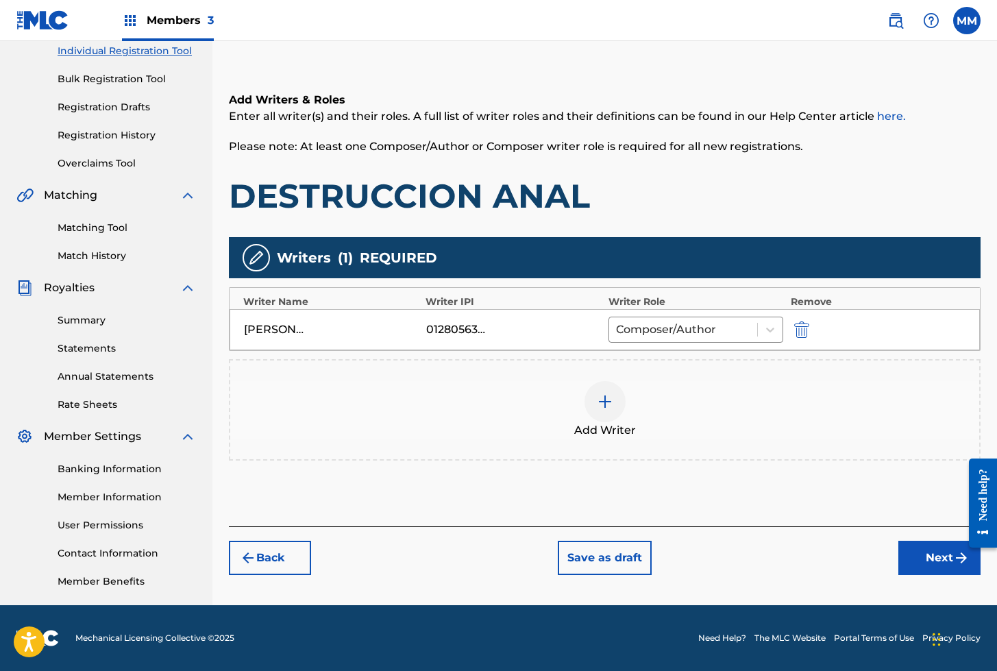
click at [945, 561] on button "Next" at bounding box center [939, 557] width 82 height 34
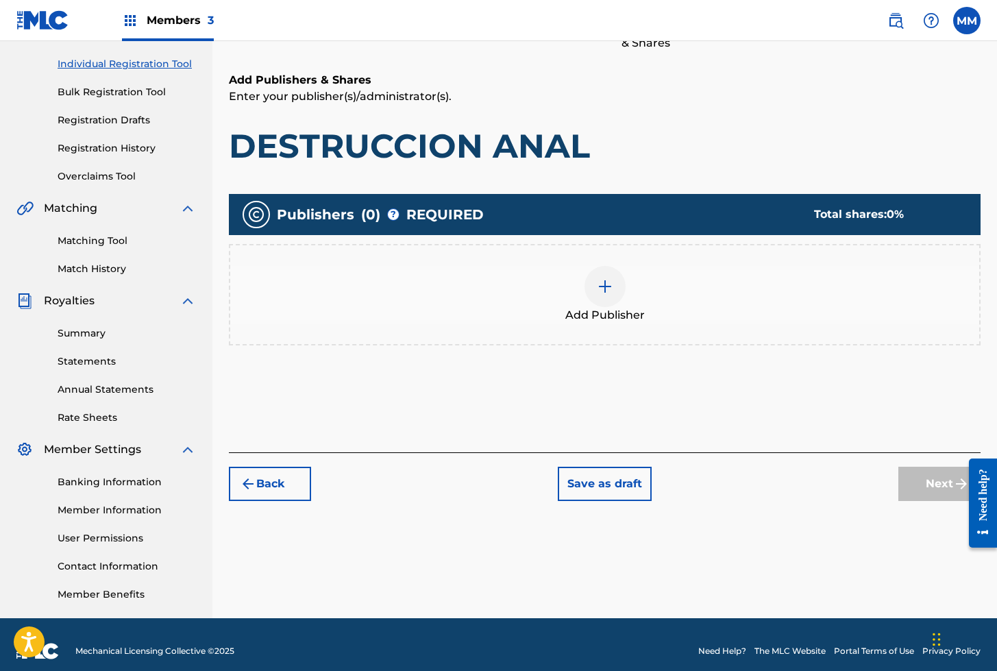
scroll to position [179, 0]
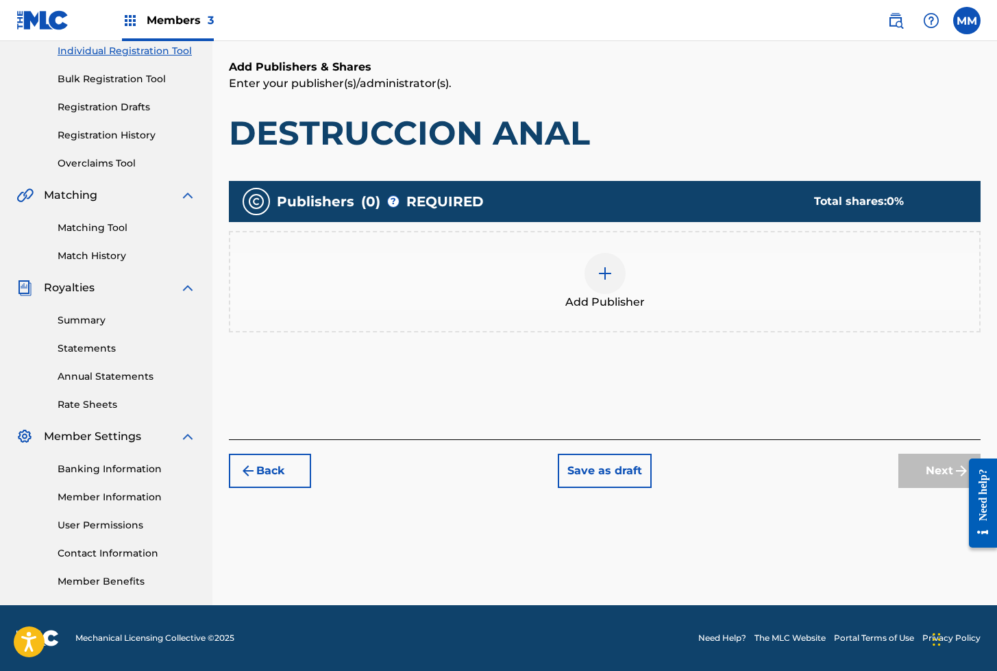
click at [607, 265] on img at bounding box center [605, 273] width 16 height 16
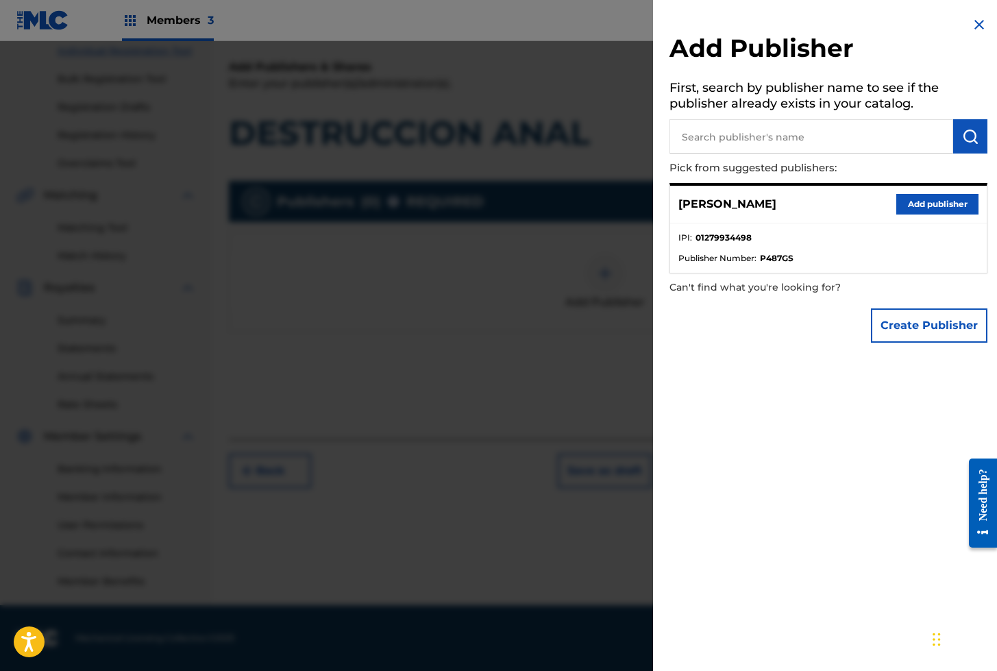
click at [920, 197] on button "Add publisher" at bounding box center [937, 204] width 82 height 21
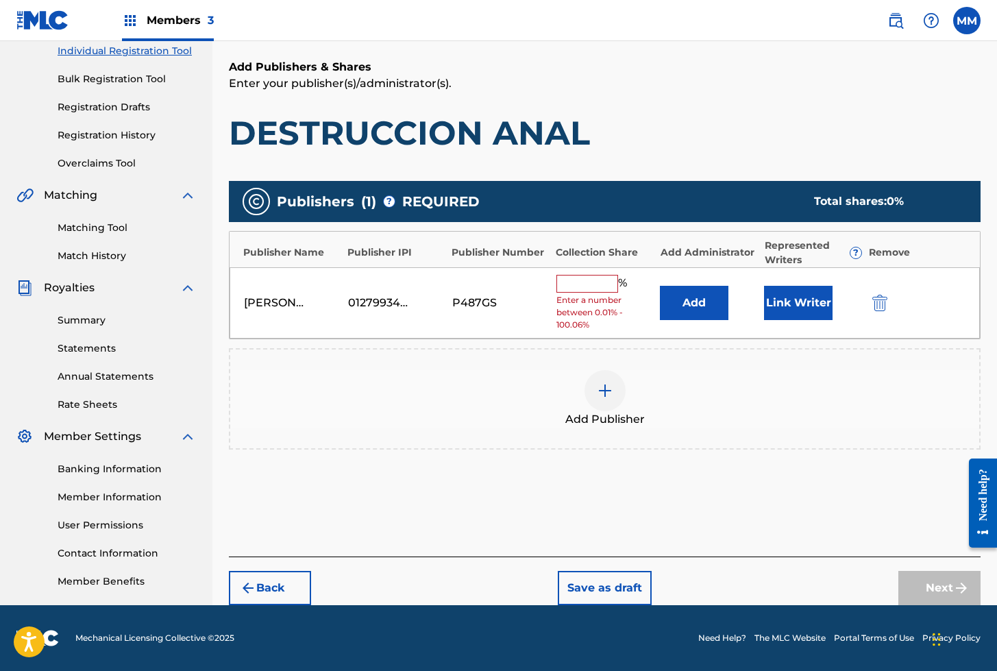
click at [785, 310] on button "Link Writer" at bounding box center [798, 303] width 69 height 34
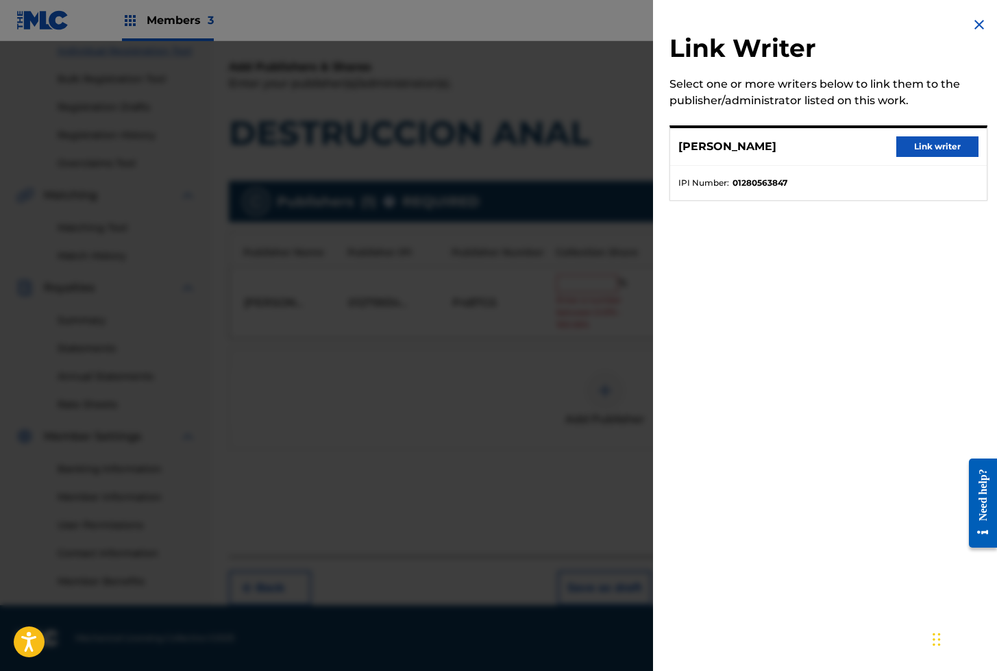
click at [939, 144] on button "Link writer" at bounding box center [937, 146] width 82 height 21
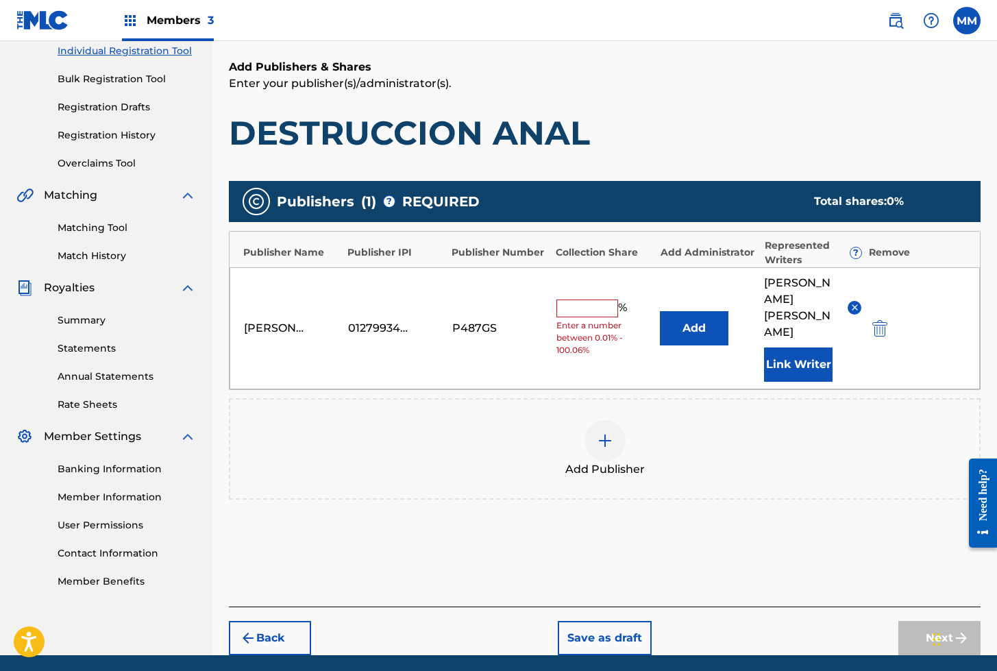
click at [588, 299] on input "text" at bounding box center [587, 308] width 62 height 18
type input "100"
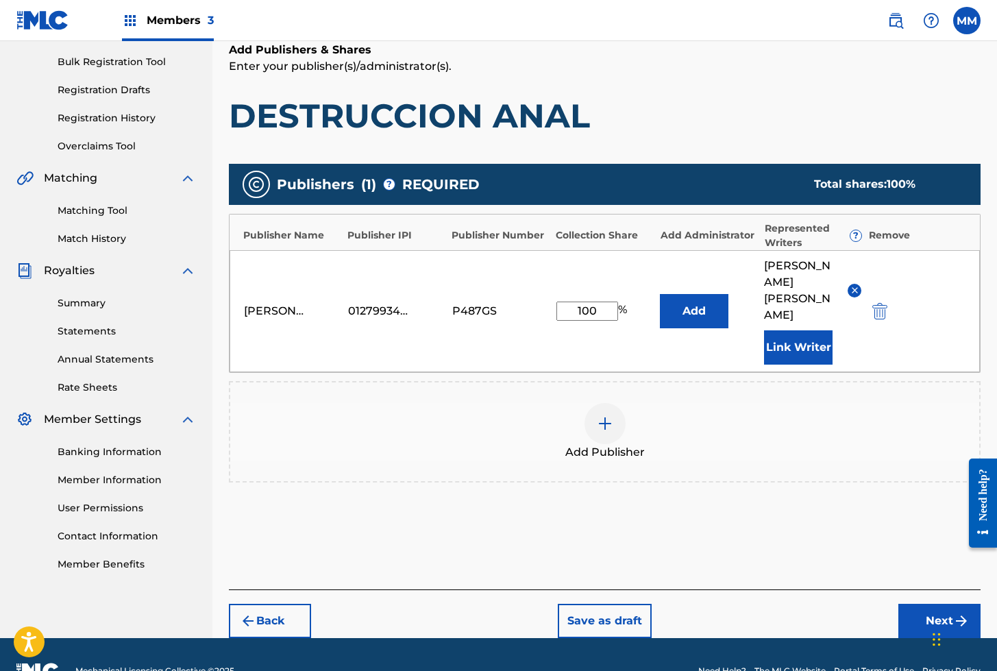
click at [938, 604] on button "Next" at bounding box center [939, 621] width 82 height 34
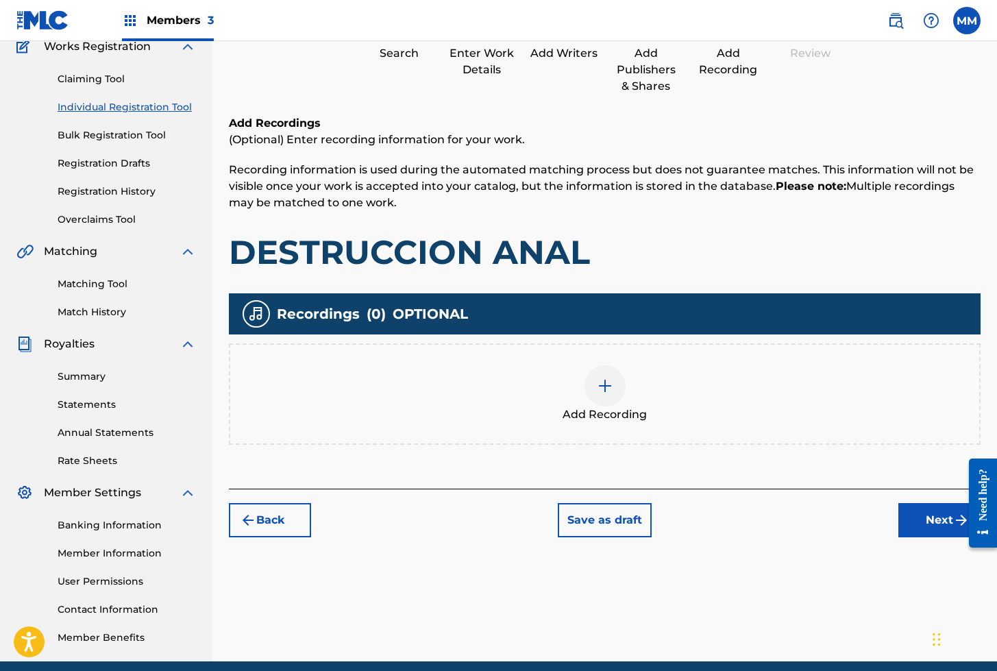
scroll to position [62, 0]
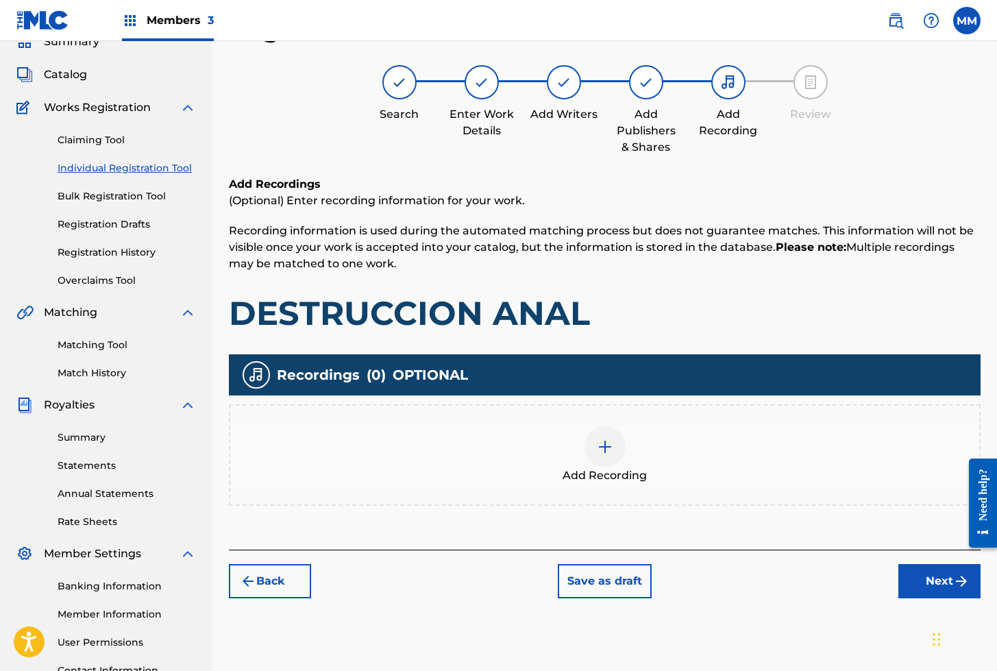
click at [605, 444] on img at bounding box center [605, 446] width 16 height 16
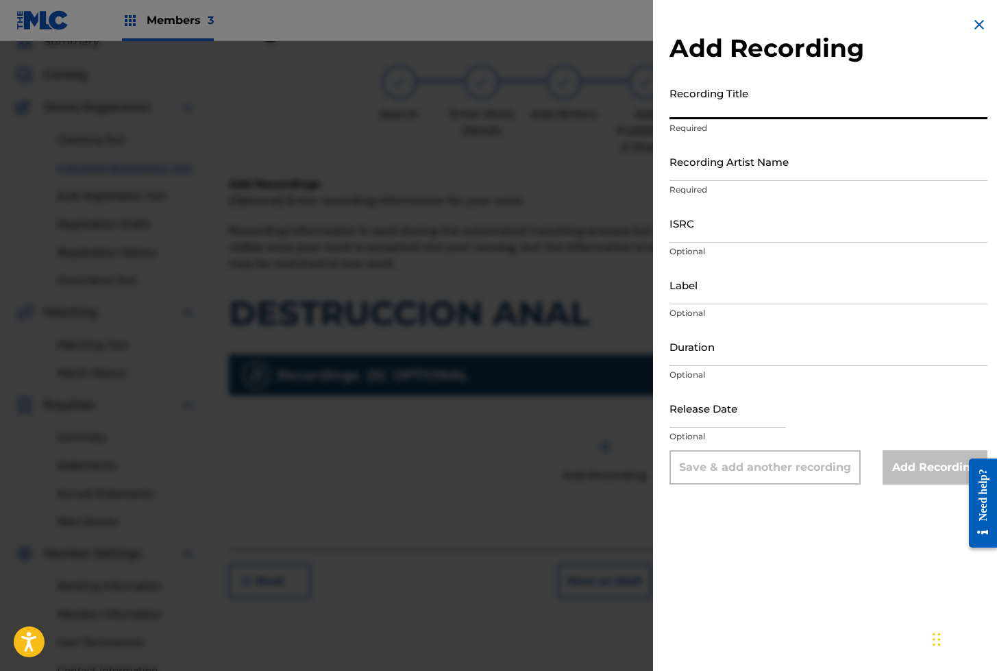
click at [711, 101] on input "Recording Title" at bounding box center [828, 99] width 318 height 39
paste input "DESTRUCCION ANAL"
type input "DESTRUCCION ANAL"
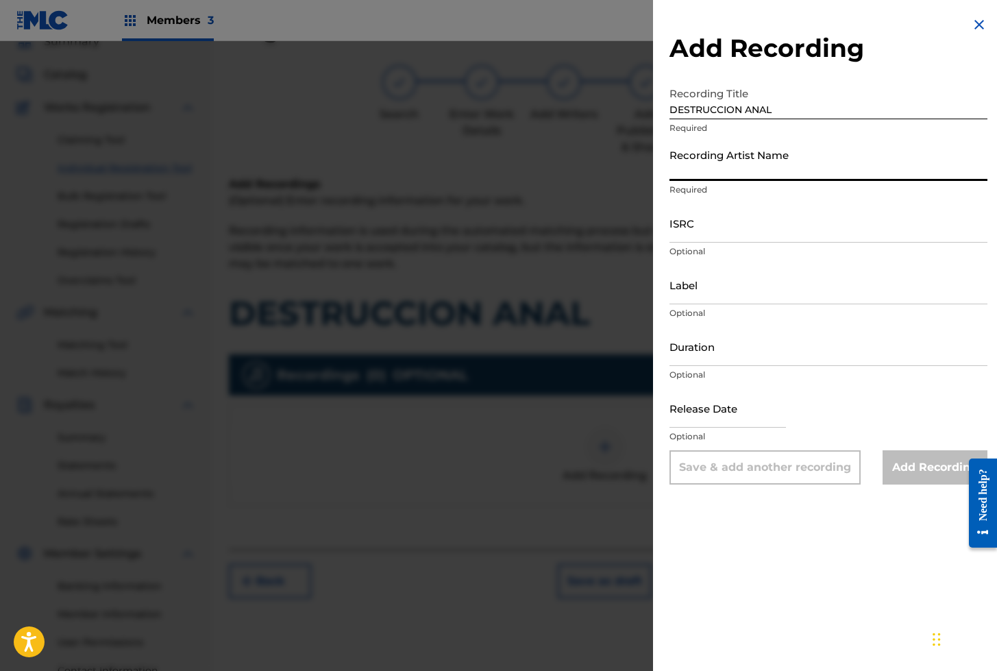
click at [729, 166] on input "Recording Artist Name" at bounding box center [828, 161] width 318 height 39
paste input "FETICHES"
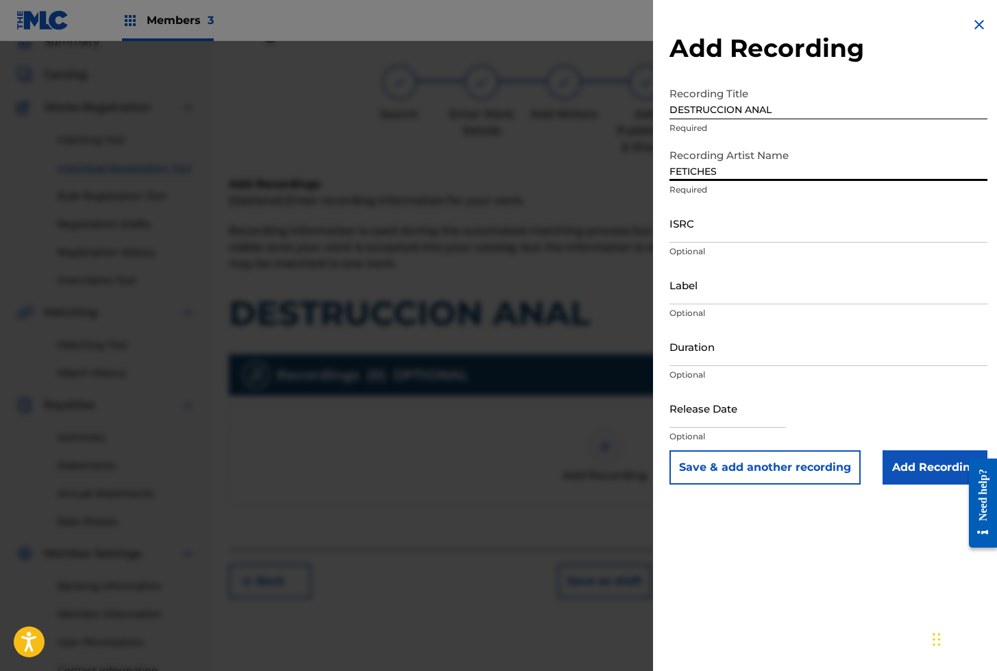
type input "FETICHES"
click at [714, 235] on input "ISRC" at bounding box center [828, 222] width 318 height 39
paste input "AEA3A2527616"
type input "AEA3A2527616"
click at [921, 467] on input "Add Recording" at bounding box center [934, 467] width 105 height 34
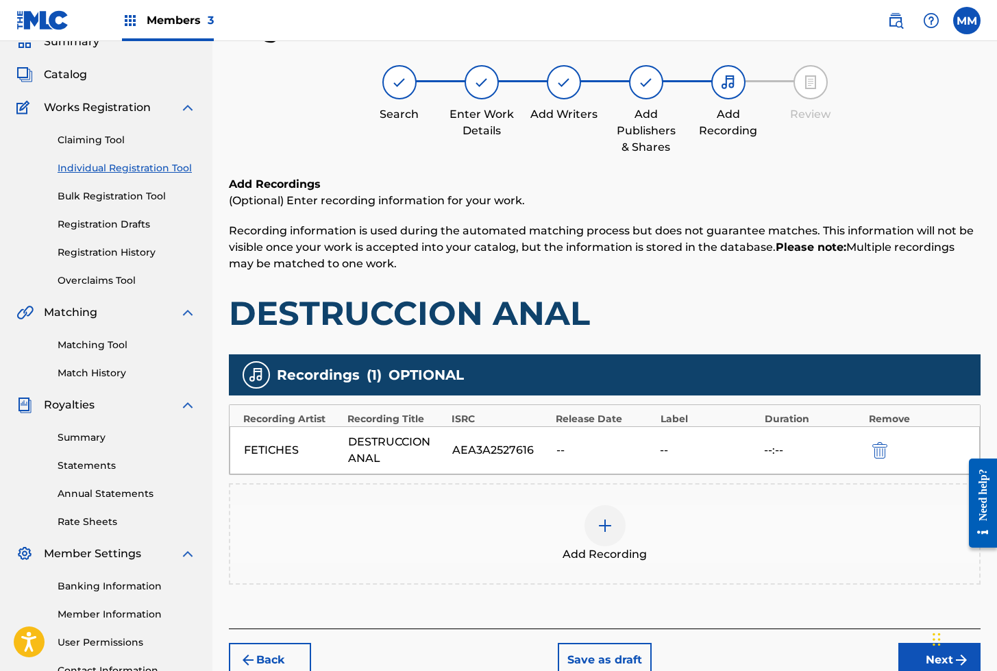
scroll to position [179, 0]
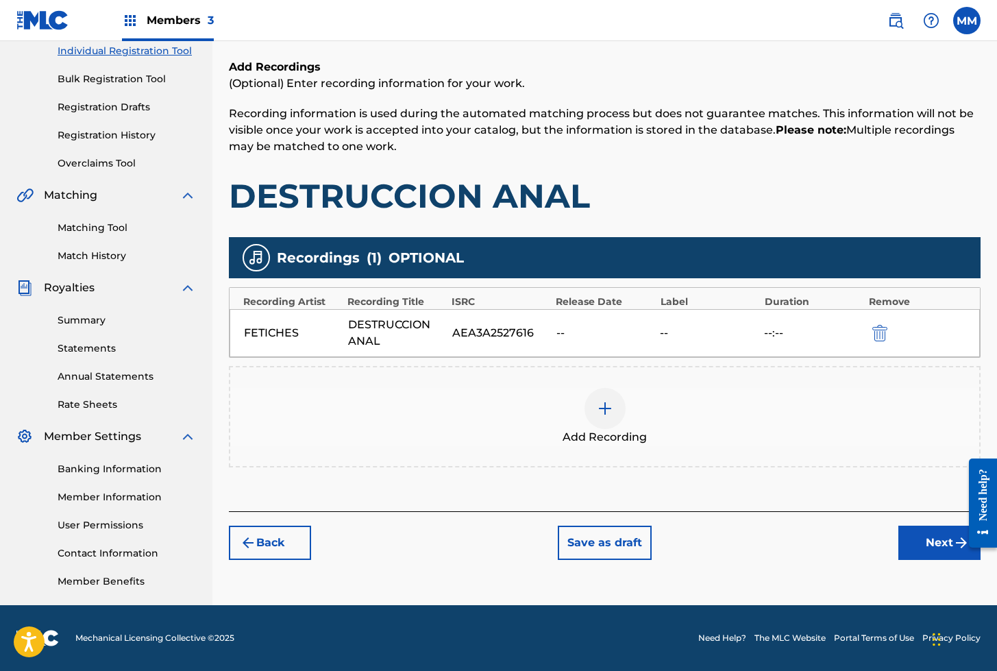
click at [942, 529] on button "Next" at bounding box center [939, 542] width 82 height 34
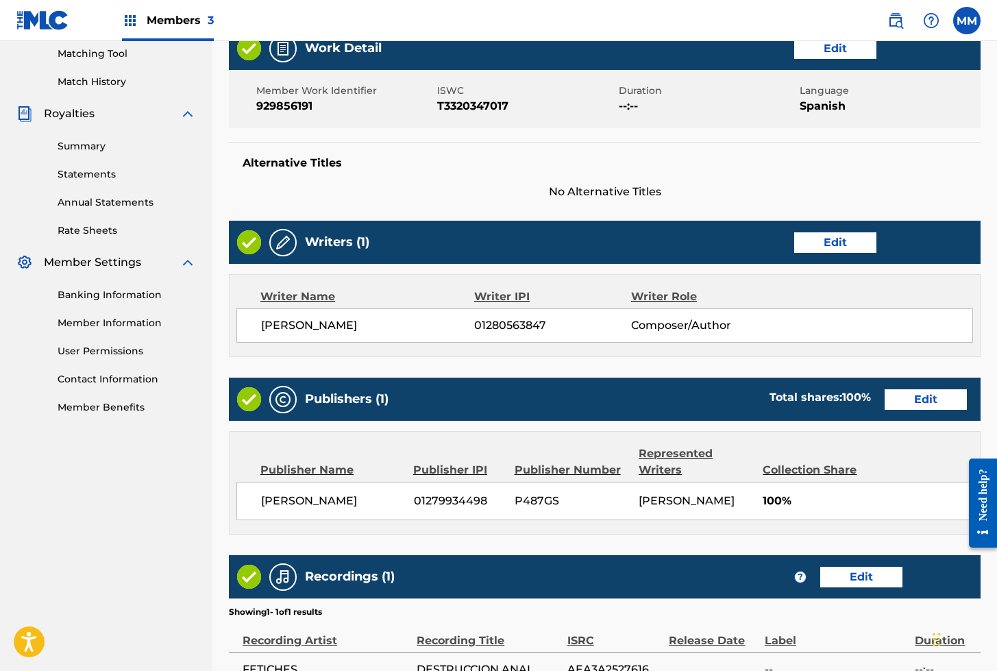
scroll to position [503, 0]
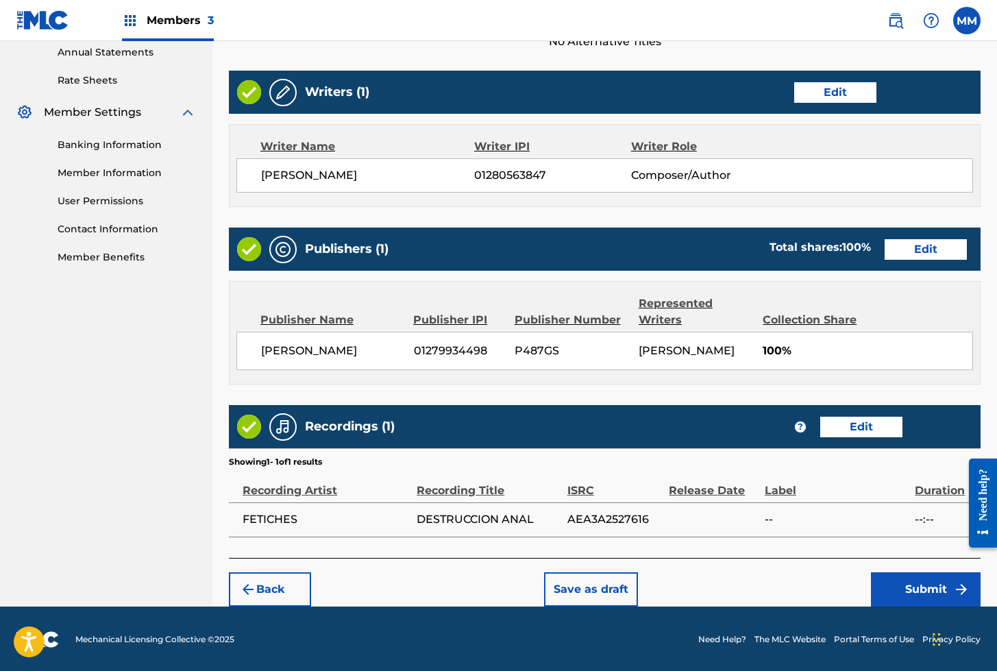
click at [924, 598] on button "Submit" at bounding box center [926, 589] width 110 height 34
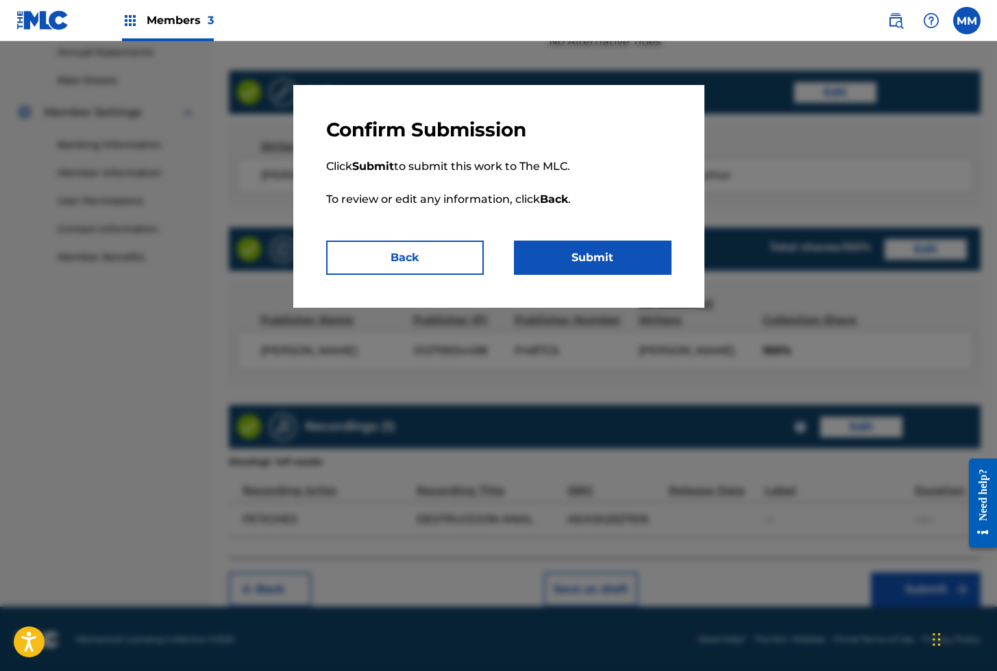
click at [598, 260] on button "Submit" at bounding box center [593, 257] width 158 height 34
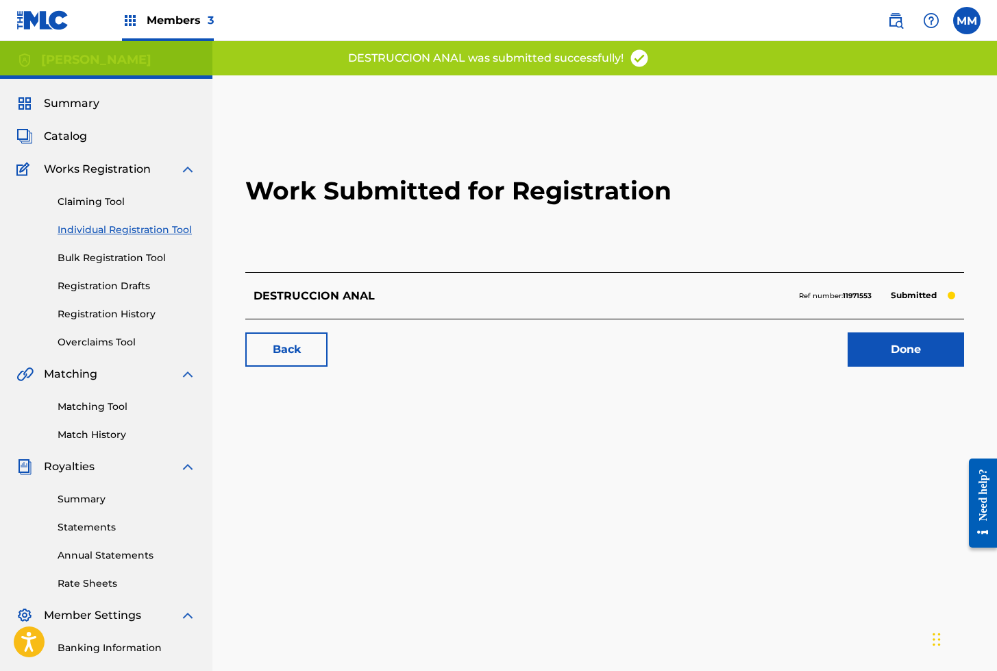
click at [880, 353] on link "Done" at bounding box center [905, 349] width 116 height 34
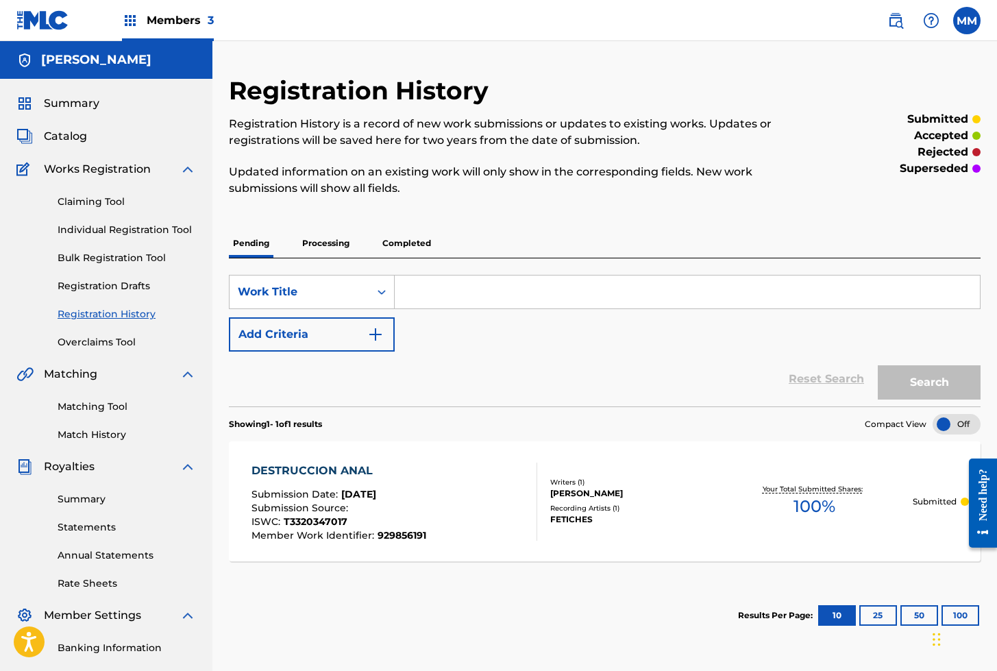
click at [131, 219] on div "Claiming Tool Individual Registration Tool Bulk Registration Tool Registration …" at bounding box center [105, 263] width 179 height 172
click at [130, 227] on link "Individual Registration Tool" at bounding box center [127, 230] width 138 height 14
